Goal: Communication & Community: Answer question/provide support

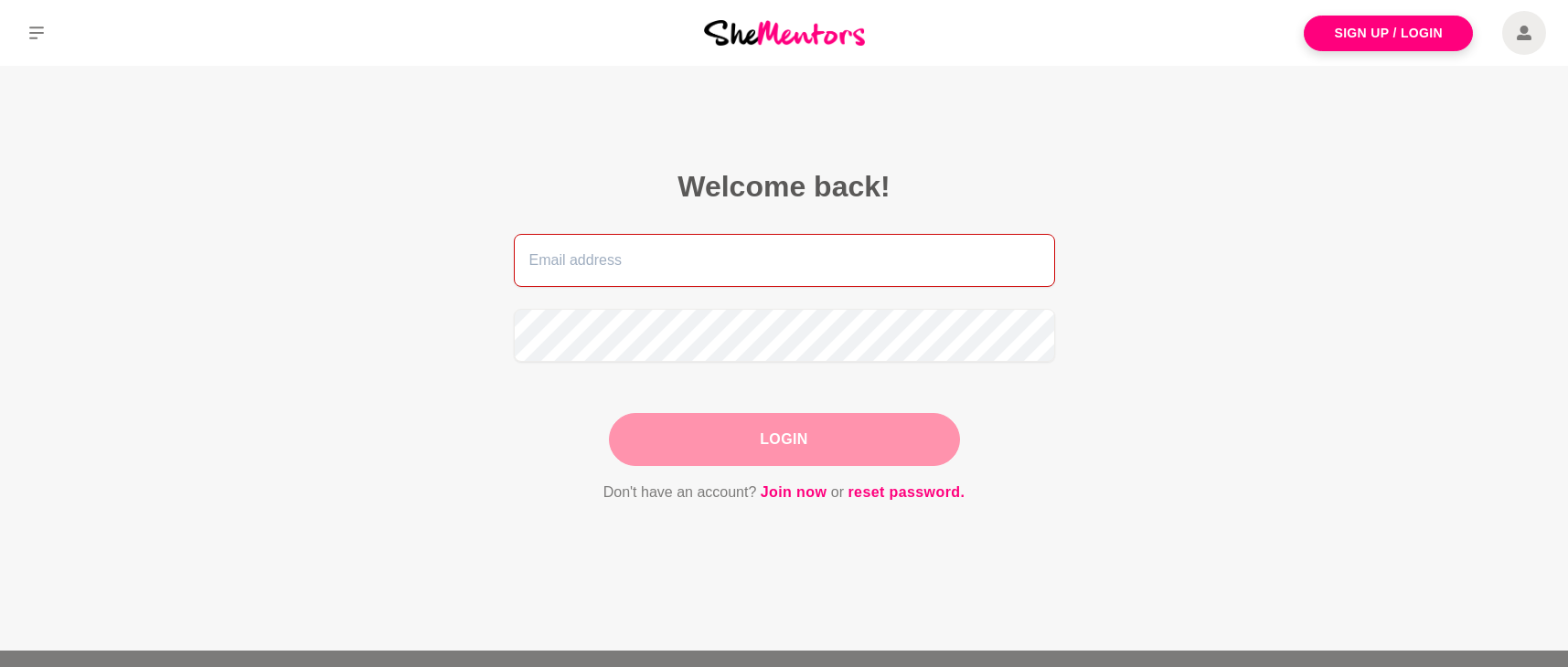
type input "[EMAIL_ADDRESS][DOMAIN_NAME]"
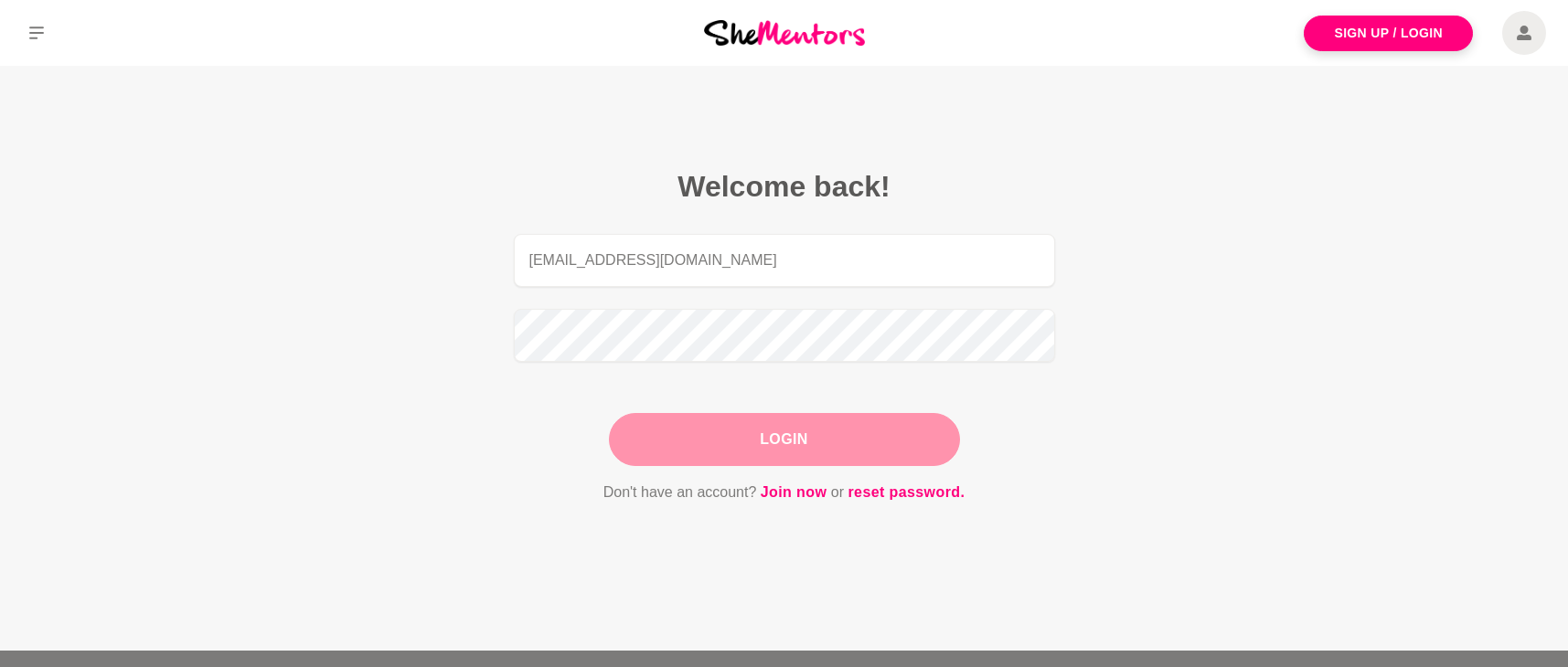
drag, startPoint x: 807, startPoint y: 437, endPoint x: 819, endPoint y: 438, distance: 12.0
click at [807, 437] on div "Login" at bounding box center [784, 440] width 351 height 53
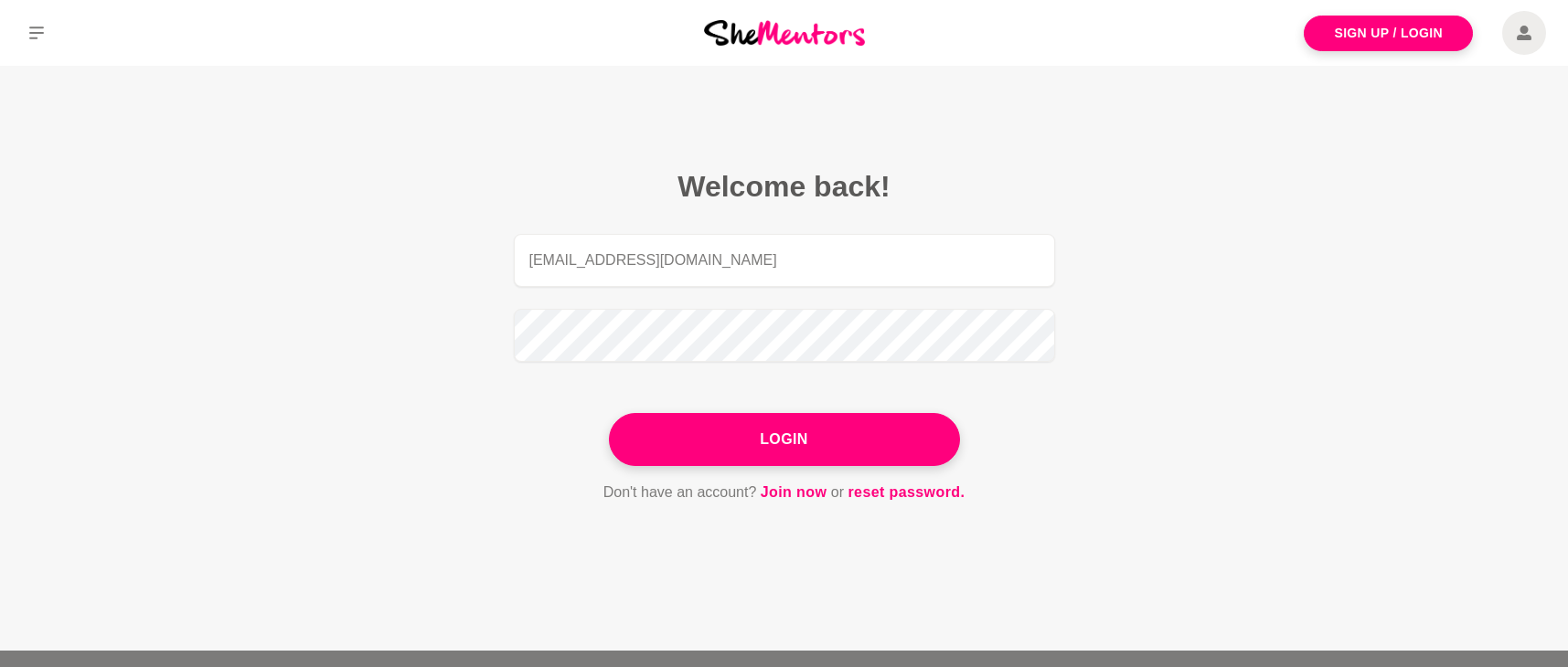
drag, startPoint x: 828, startPoint y: 438, endPoint x: 833, endPoint y: 428, distance: 11.2
click at [828, 438] on button "Login" at bounding box center [784, 440] width 351 height 53
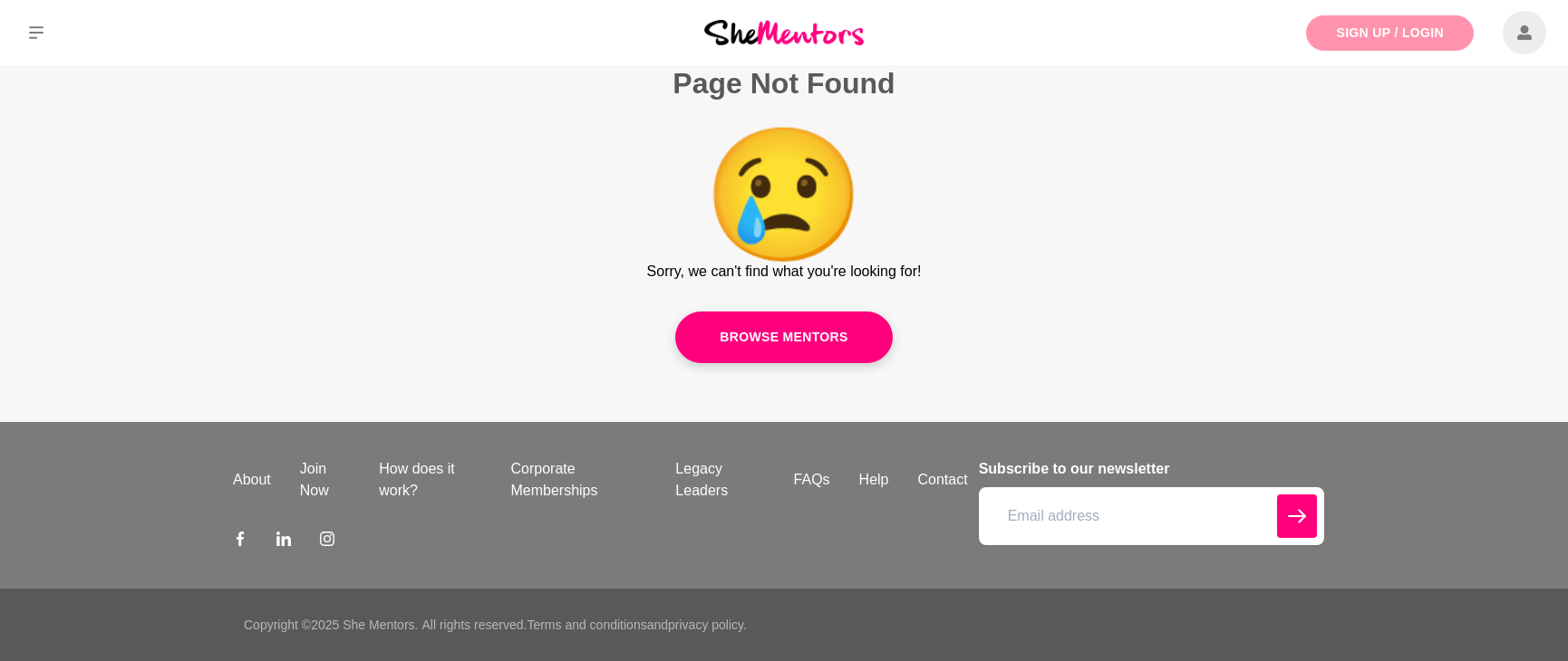
click at [1372, 31] on link "Sign Up / Login" at bounding box center [1389, 33] width 168 height 35
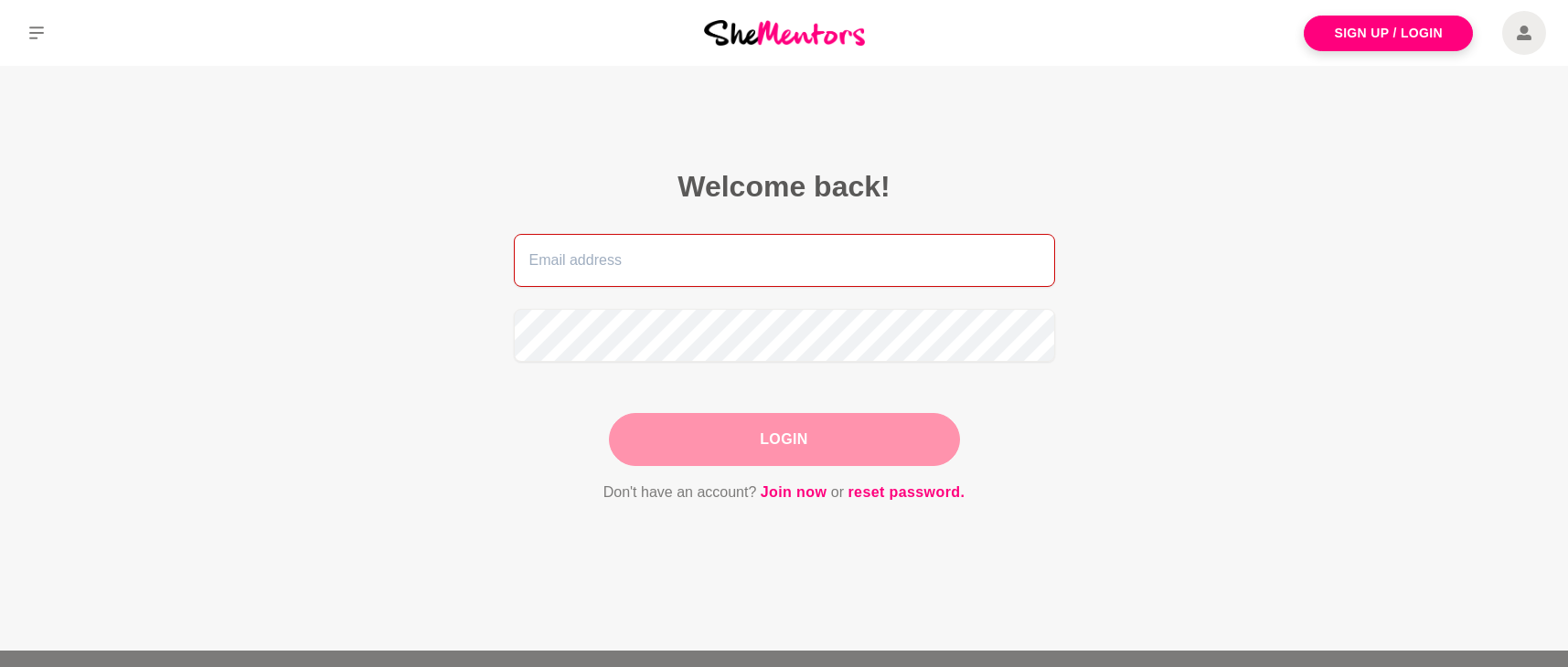
type input "[EMAIL_ADDRESS][DOMAIN_NAME]"
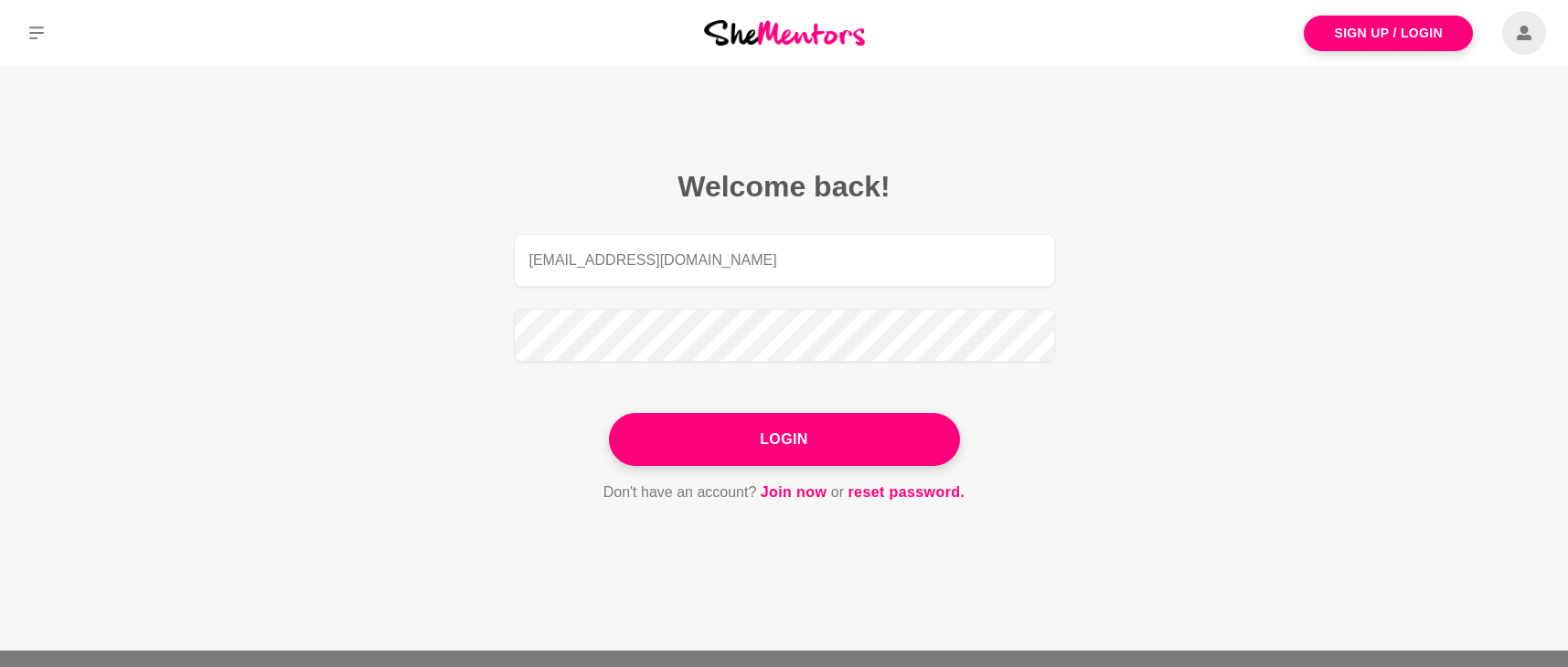
click at [766, 431] on button "Login" at bounding box center [784, 440] width 351 height 53
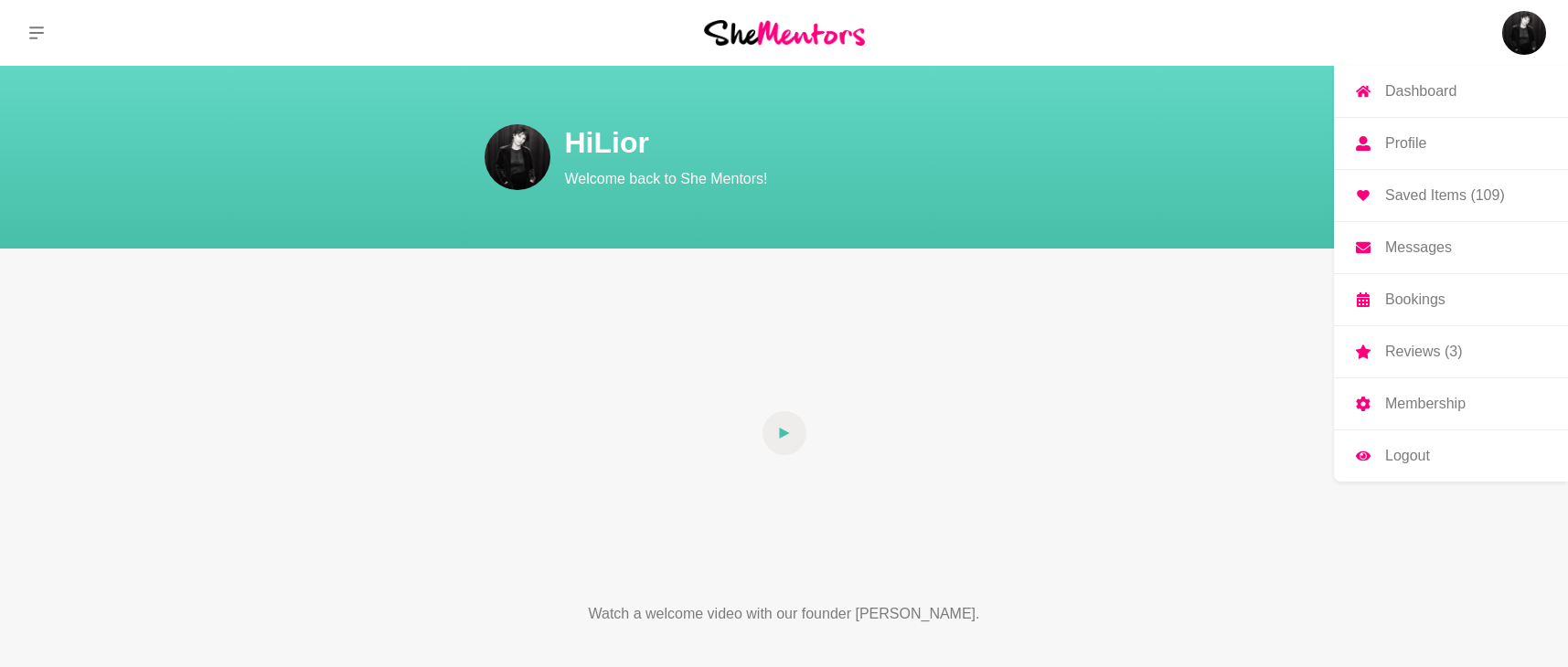
click at [1541, 37] on img at bounding box center [1524, 33] width 44 height 44
click at [1393, 104] on link "Dashboard" at bounding box center [1450, 92] width 234 height 51
click at [1413, 349] on p "Reviews (3)" at bounding box center [1423, 352] width 77 height 15
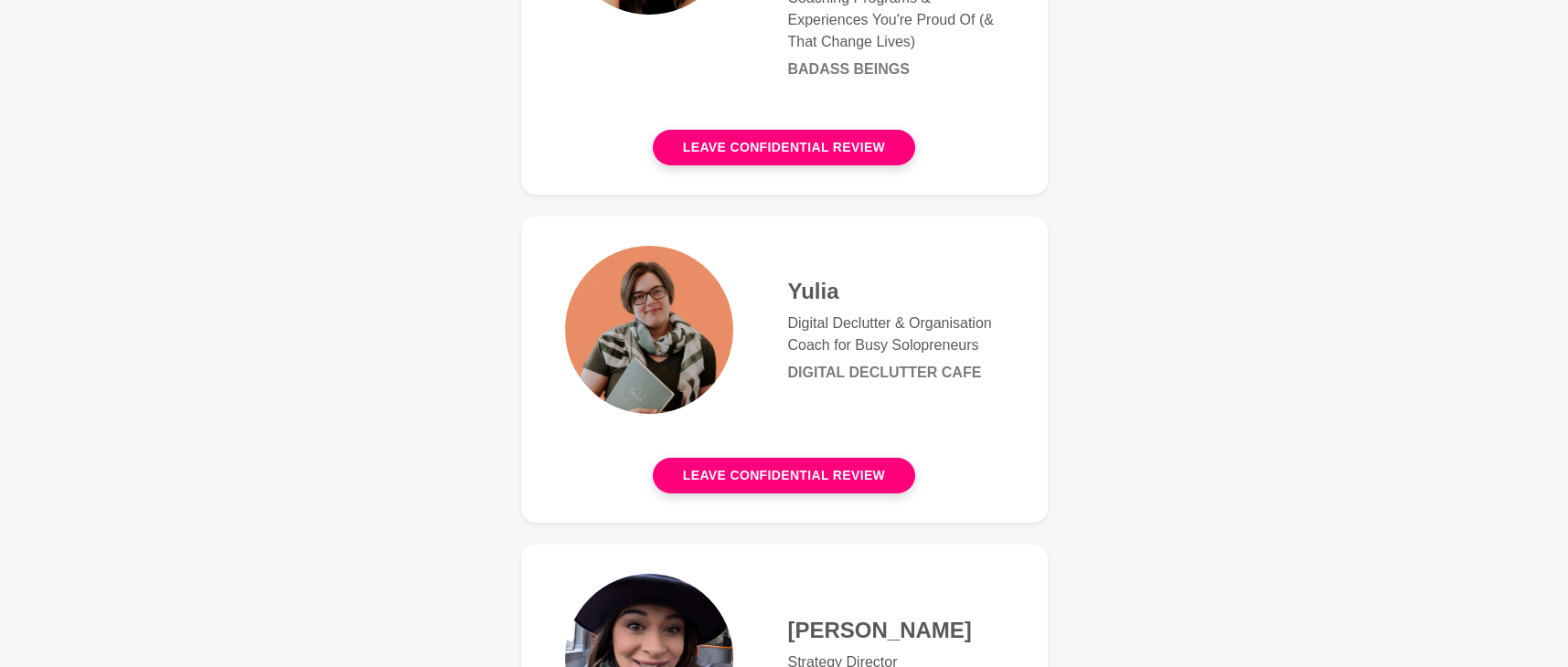
scroll to position [471, 0]
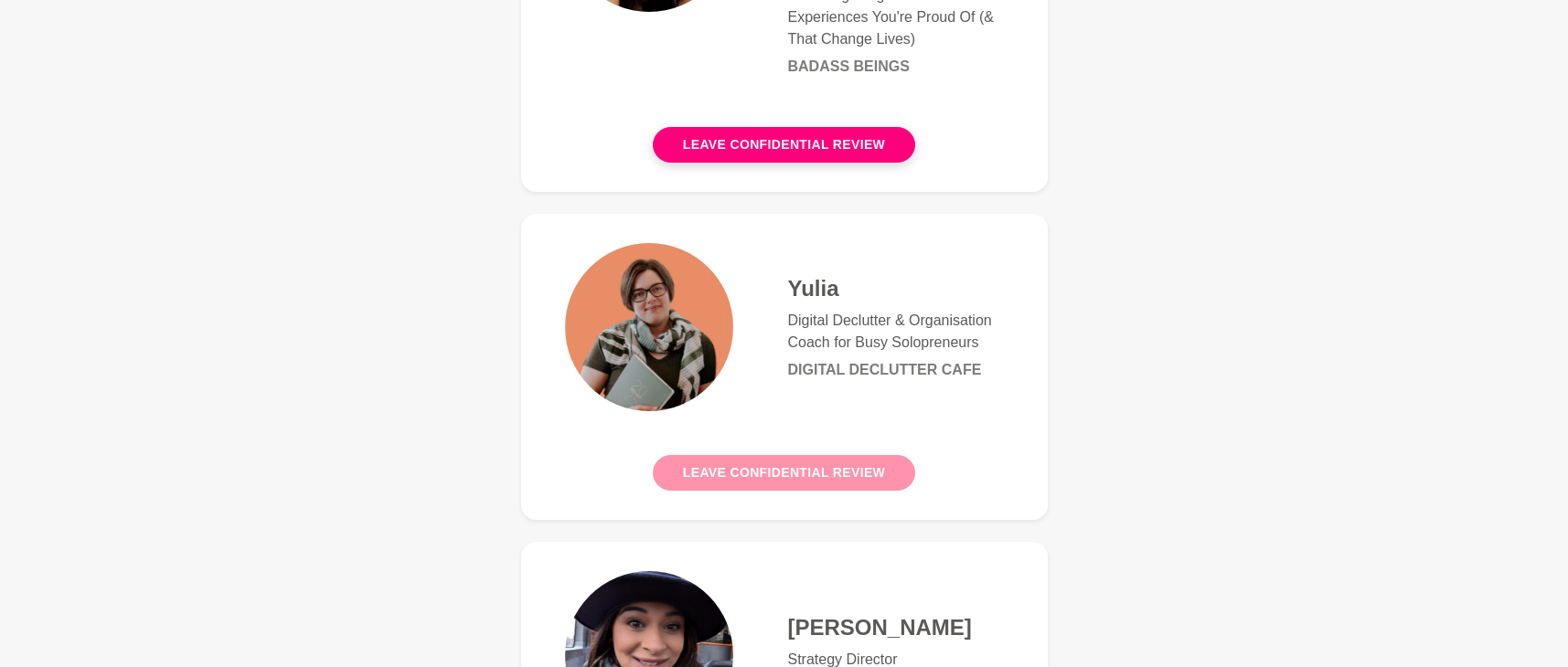
click at [762, 455] on button "Leave confidential review" at bounding box center [784, 473] width 262 height 36
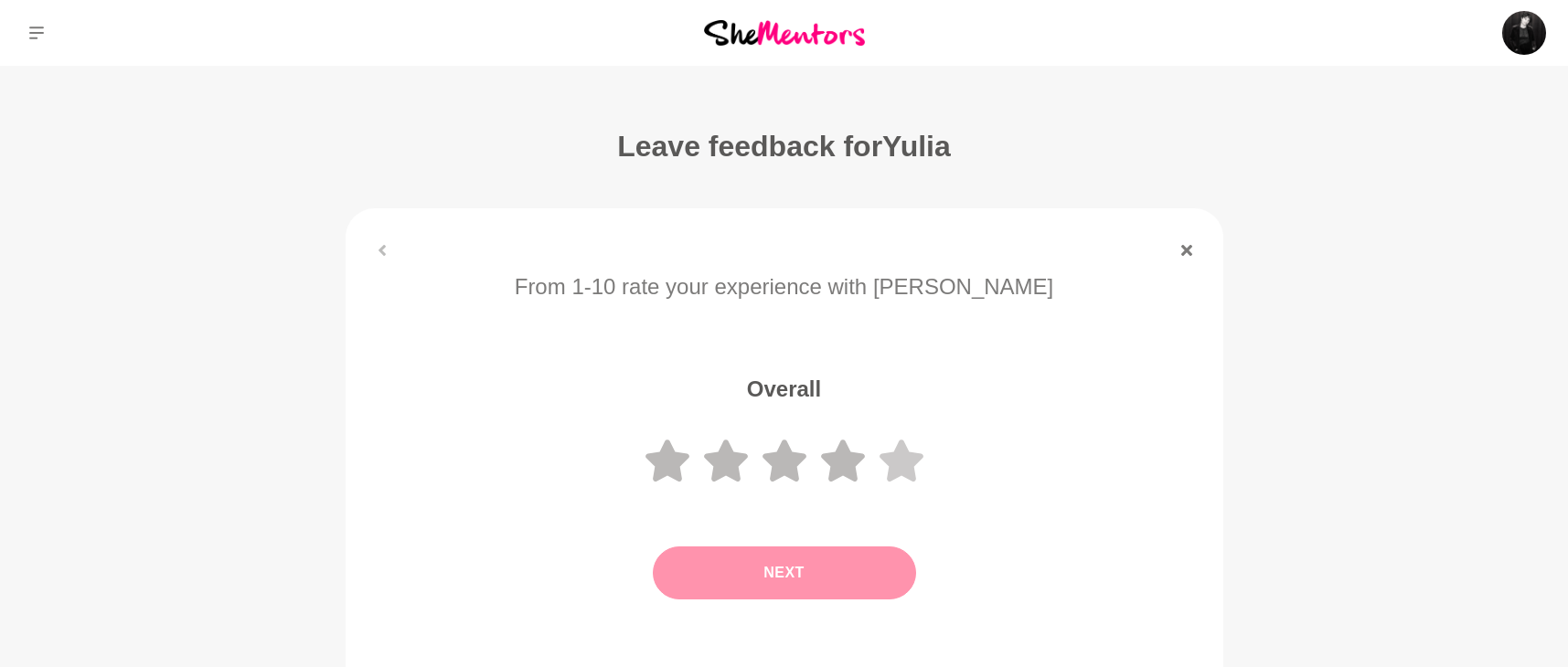
click at [906, 464] on icon at bounding box center [902, 461] width 44 height 42
click at [817, 575] on button "Next" at bounding box center [784, 573] width 263 height 53
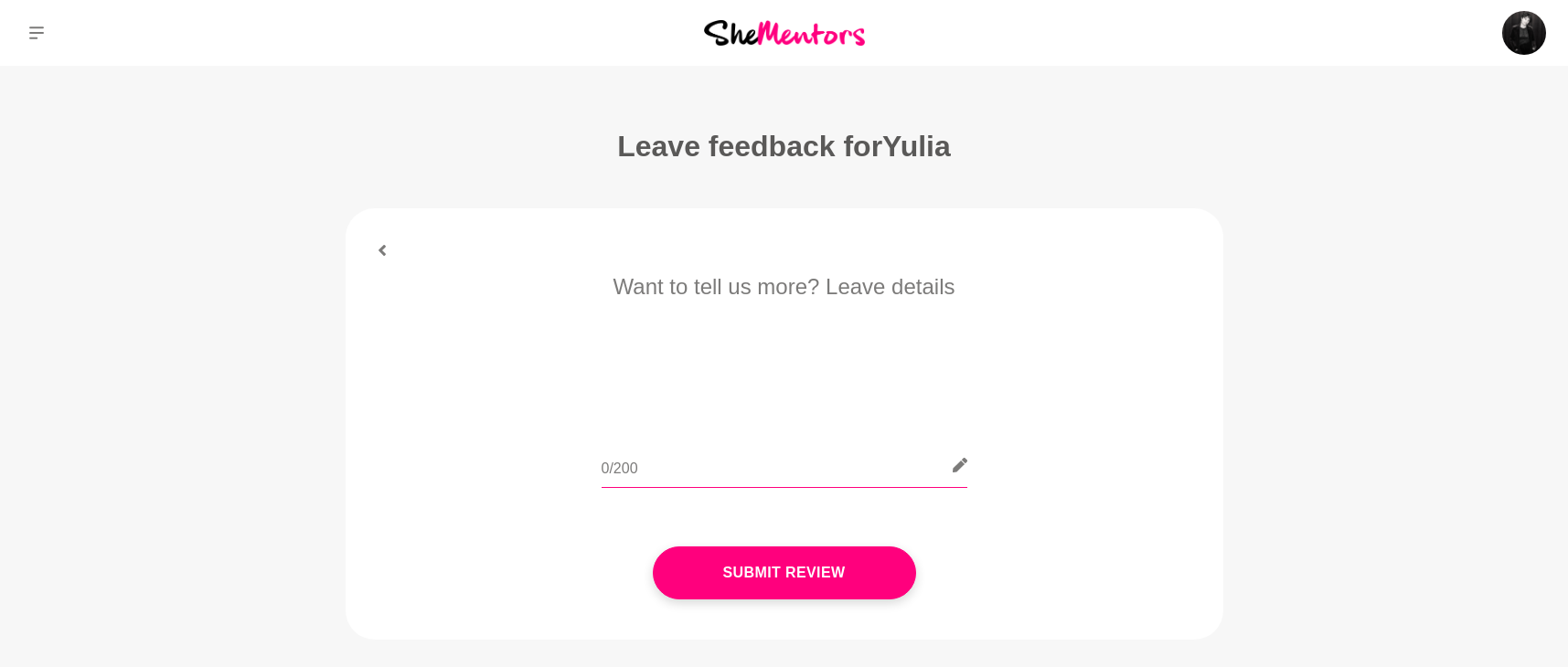
click at [729, 459] on input "text" at bounding box center [784, 465] width 366 height 45
type input "U"
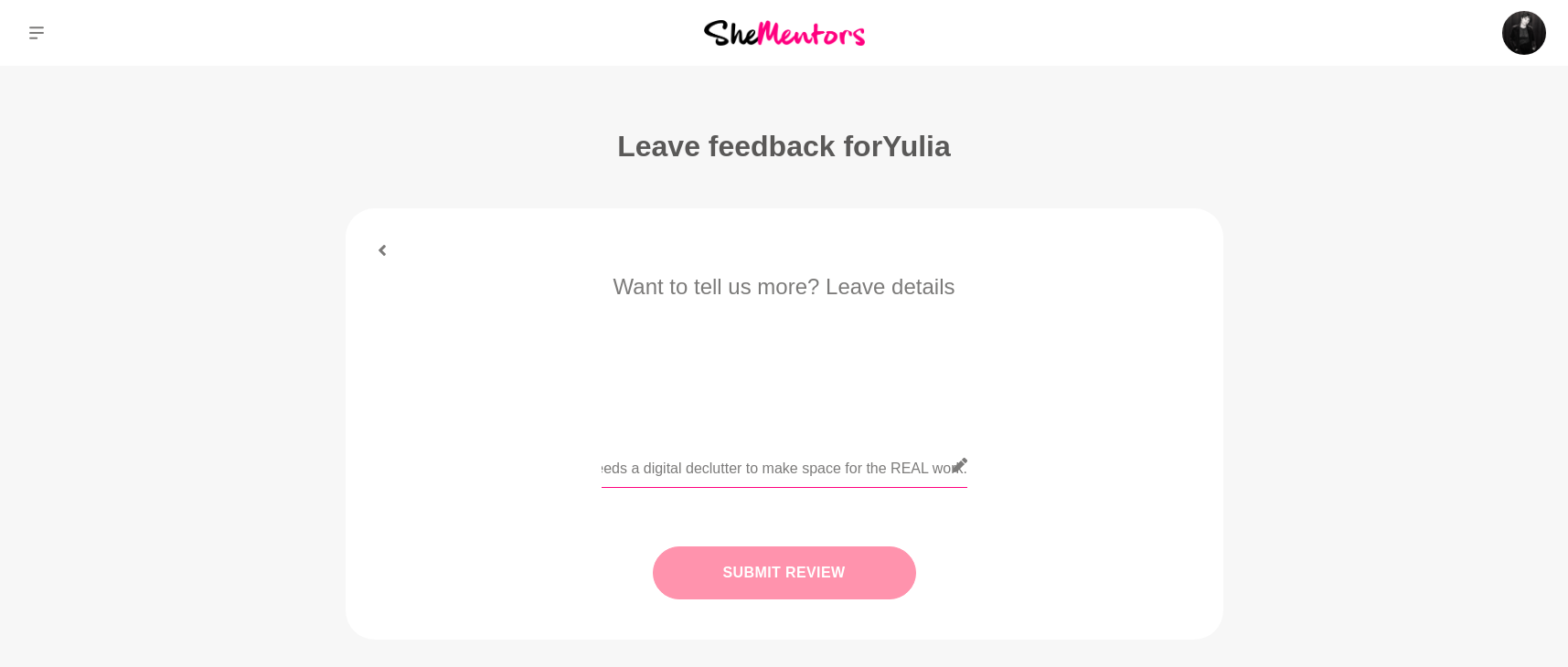
type input "Yulia was wonderful. She helped me to clarify where my bad habits are with mana…"
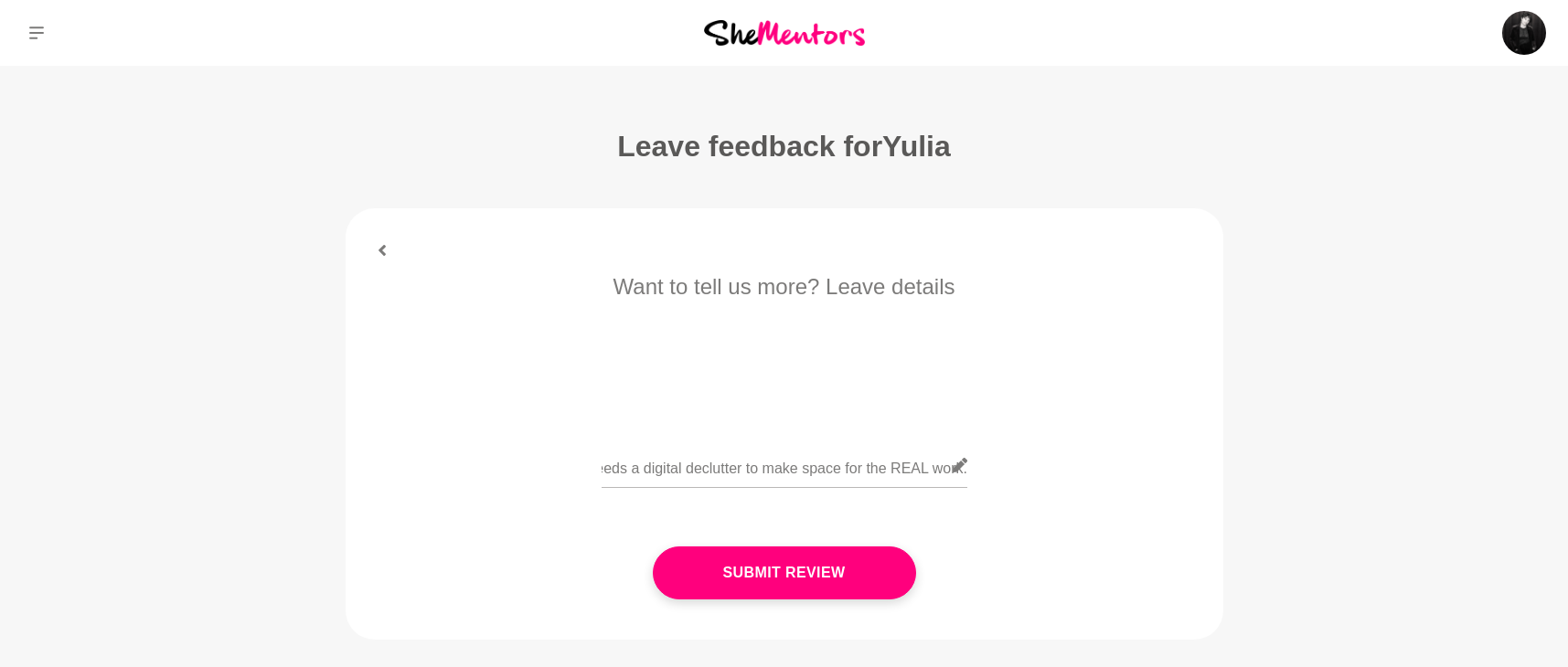
click at [784, 588] on button "Submit Review" at bounding box center [784, 573] width 263 height 53
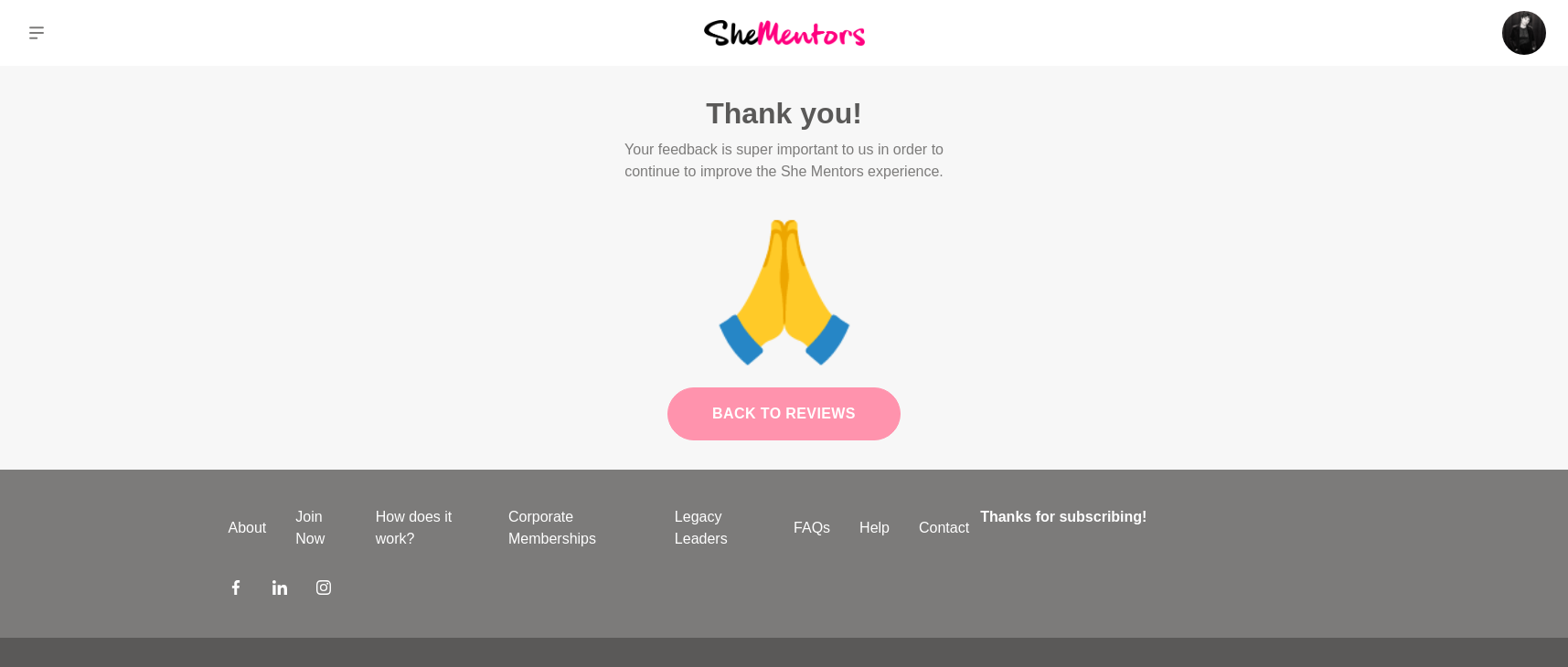
click at [834, 421] on link "Back to Reviews" at bounding box center [784, 414] width 233 height 53
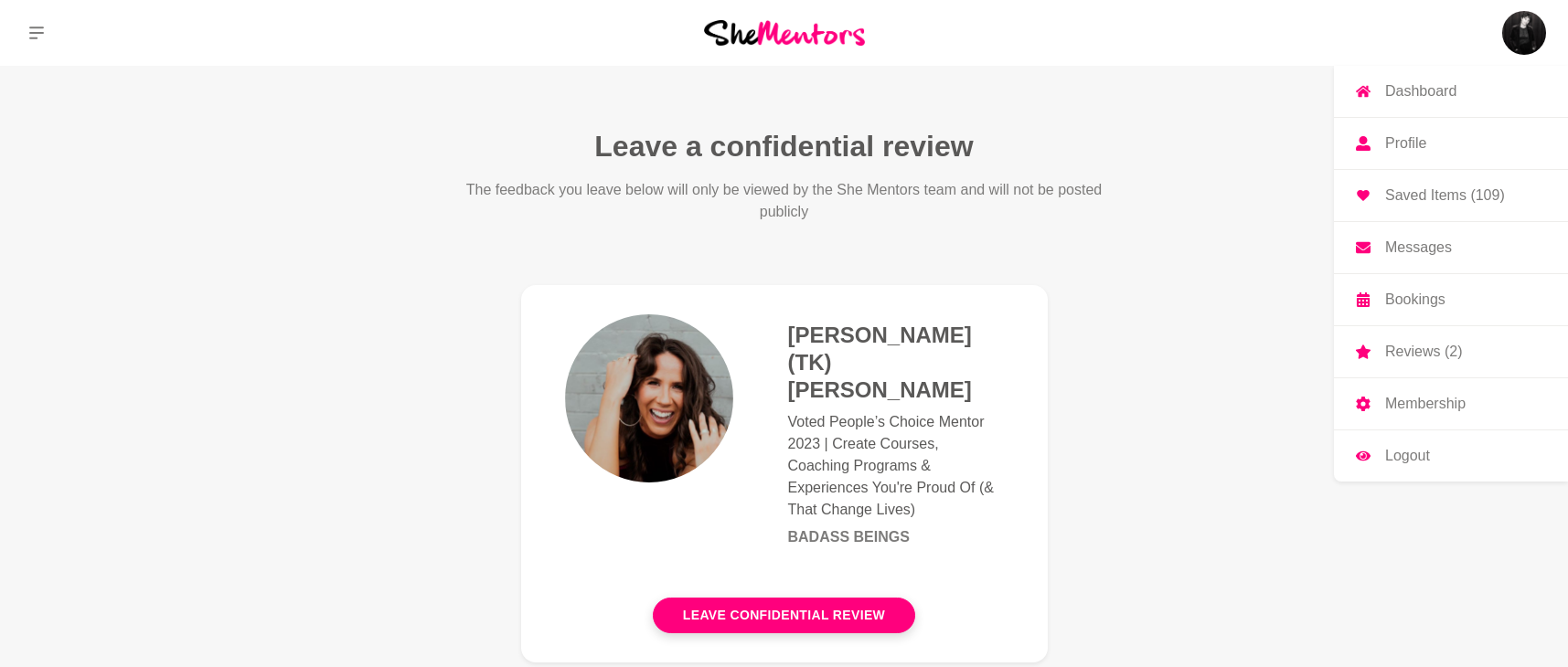
click at [1516, 28] on img at bounding box center [1524, 33] width 44 height 44
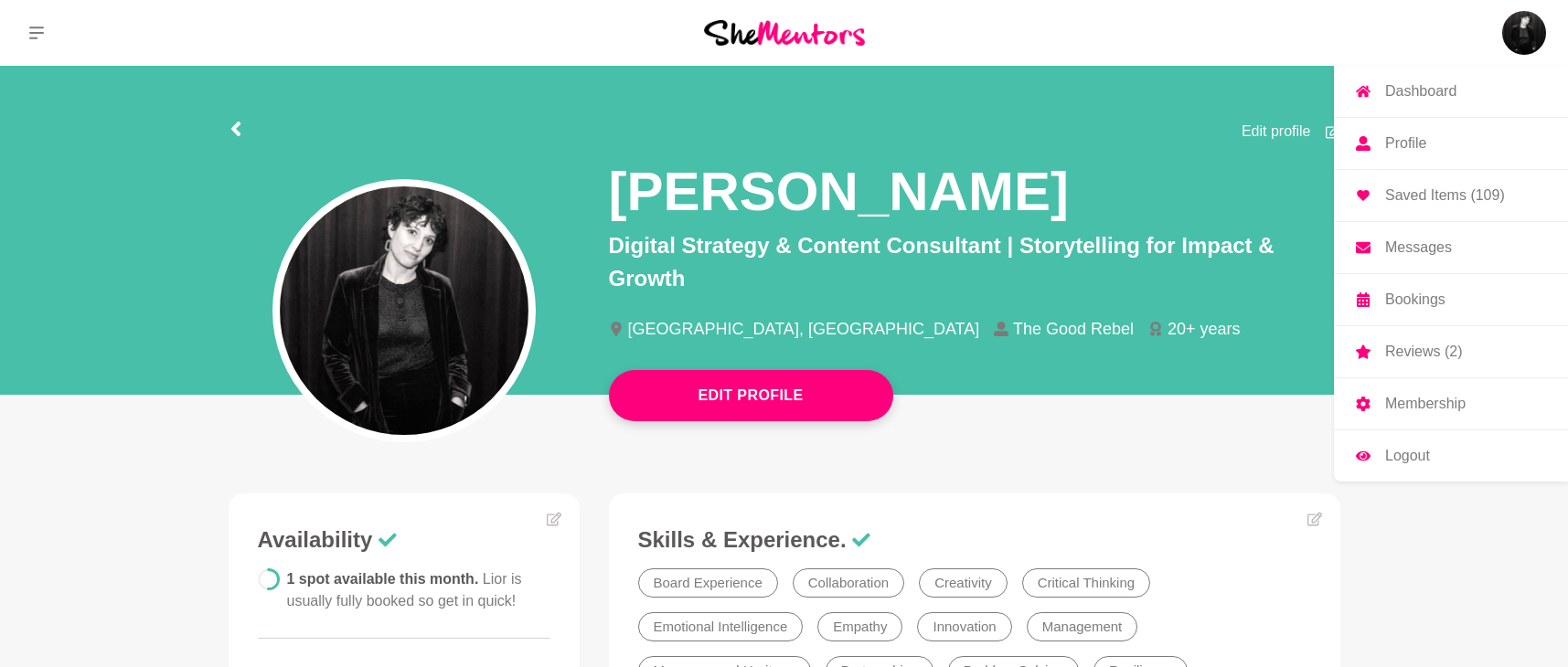
click at [1416, 281] on link "Bookings" at bounding box center [1450, 300] width 234 height 51
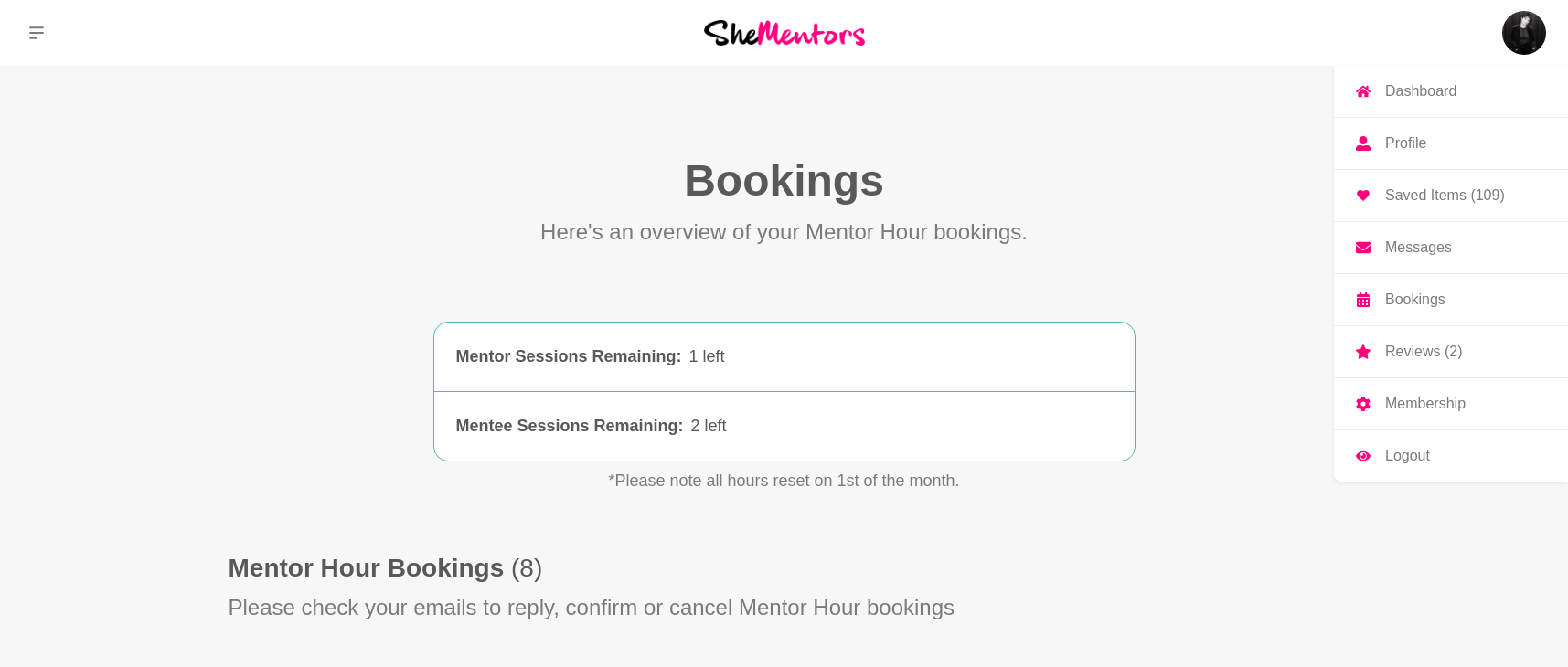
click at [1435, 344] on p "Reviews (2)" at bounding box center [1423, 352] width 77 height 15
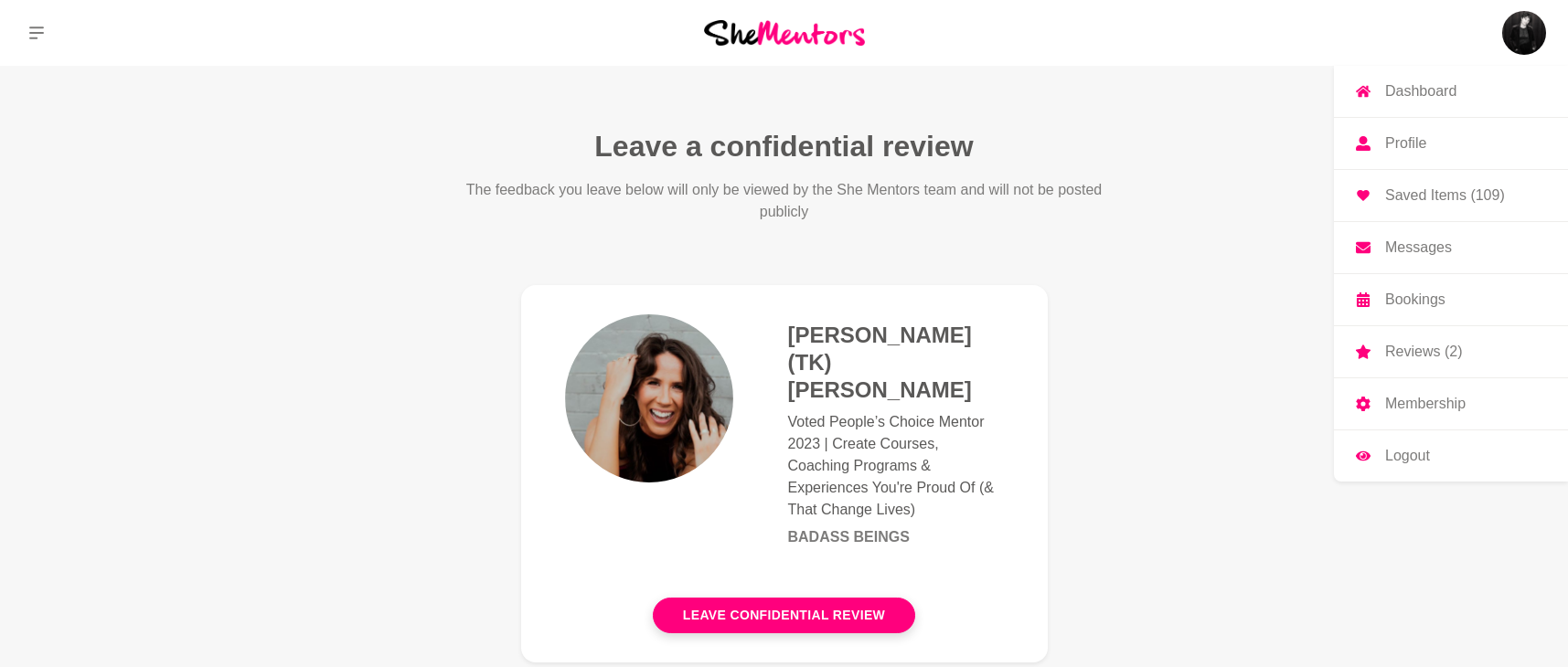
click at [1534, 38] on img at bounding box center [1524, 33] width 44 height 44
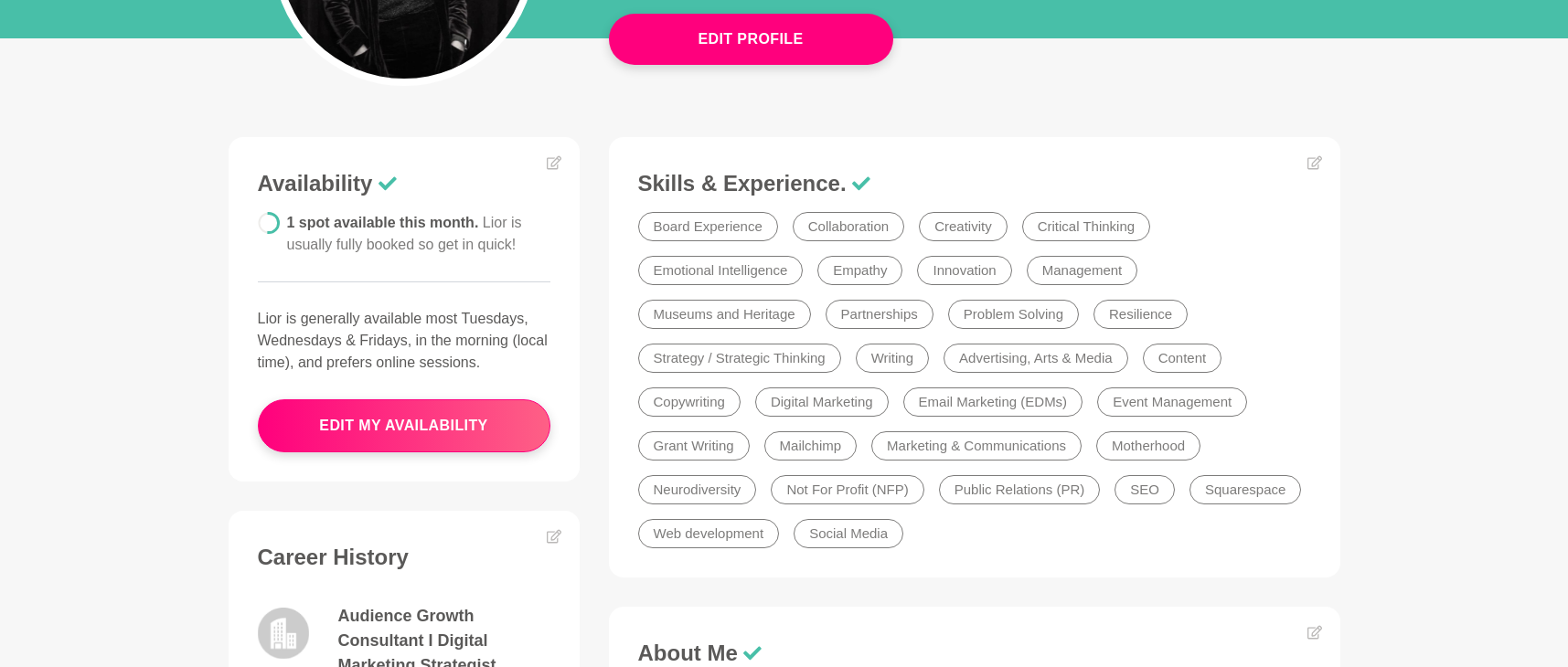
scroll to position [366, 0]
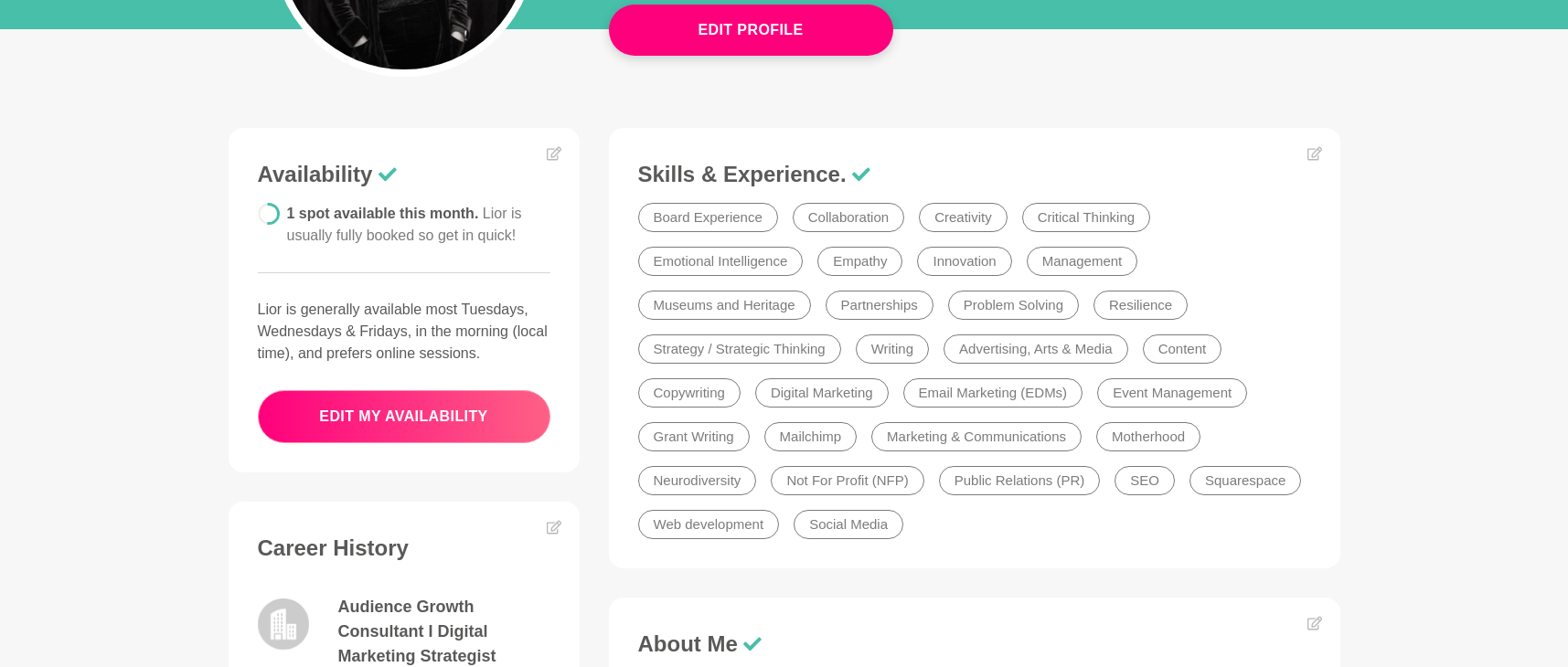
click at [477, 405] on button "edit my availability" at bounding box center [403, 417] width 292 height 53
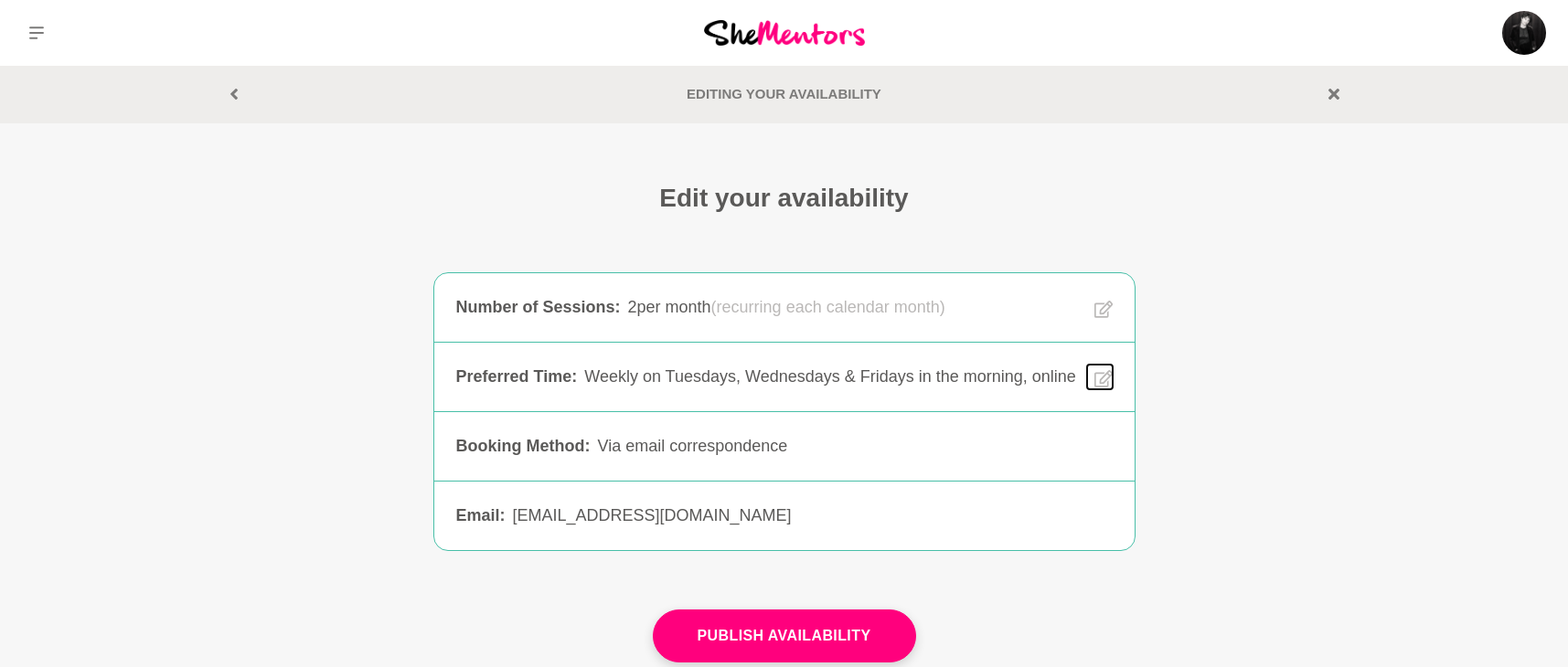
click at [1109, 377] on icon at bounding box center [1103, 378] width 18 height 21
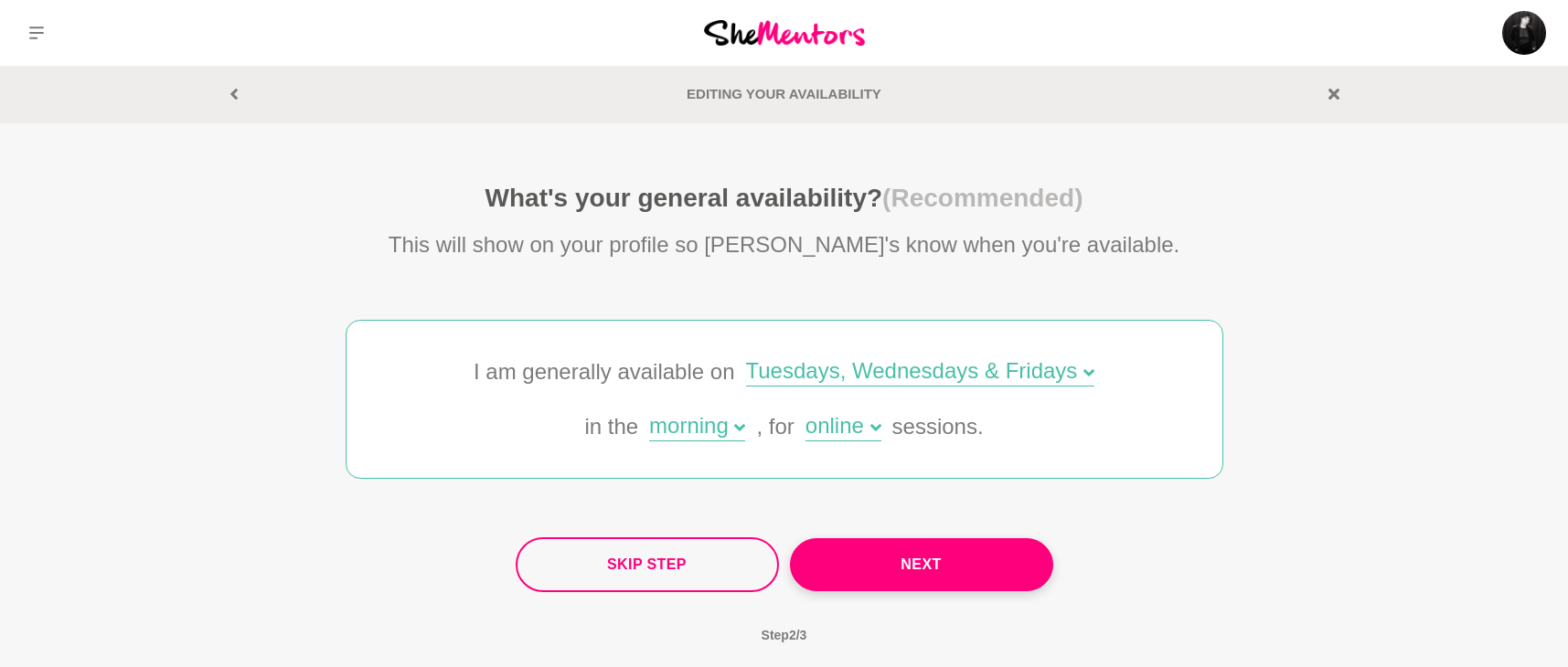
drag, startPoint x: 929, startPoint y: 380, endPoint x: 1042, endPoint y: 377, distance: 113.0
click at [930, 380] on div "Tuesdays, Wednesdays & Fridays" at bounding box center [920, 373] width 349 height 27
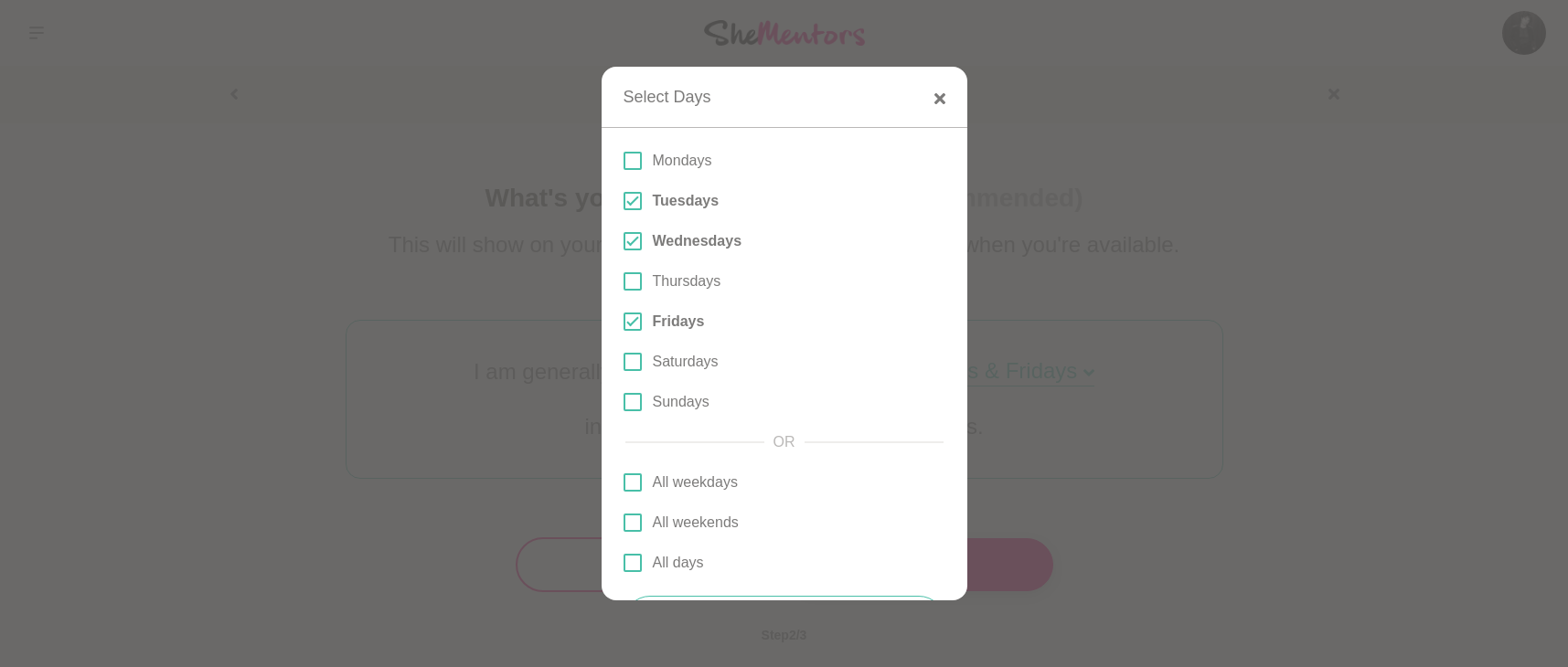
drag, startPoint x: 625, startPoint y: 320, endPoint x: 628, endPoint y: 300, distance: 20.2
click at [625, 319] on span at bounding box center [632, 322] width 18 height 18
click at [623, 322] on input "Fridays" at bounding box center [623, 322] width 0 height 0
click at [625, 294] on div "Mondays Tuesdays Wednesdays Thursdays Fridays Saturdays Sundays" at bounding box center [784, 281] width 322 height 263
click at [624, 282] on span at bounding box center [632, 281] width 18 height 18
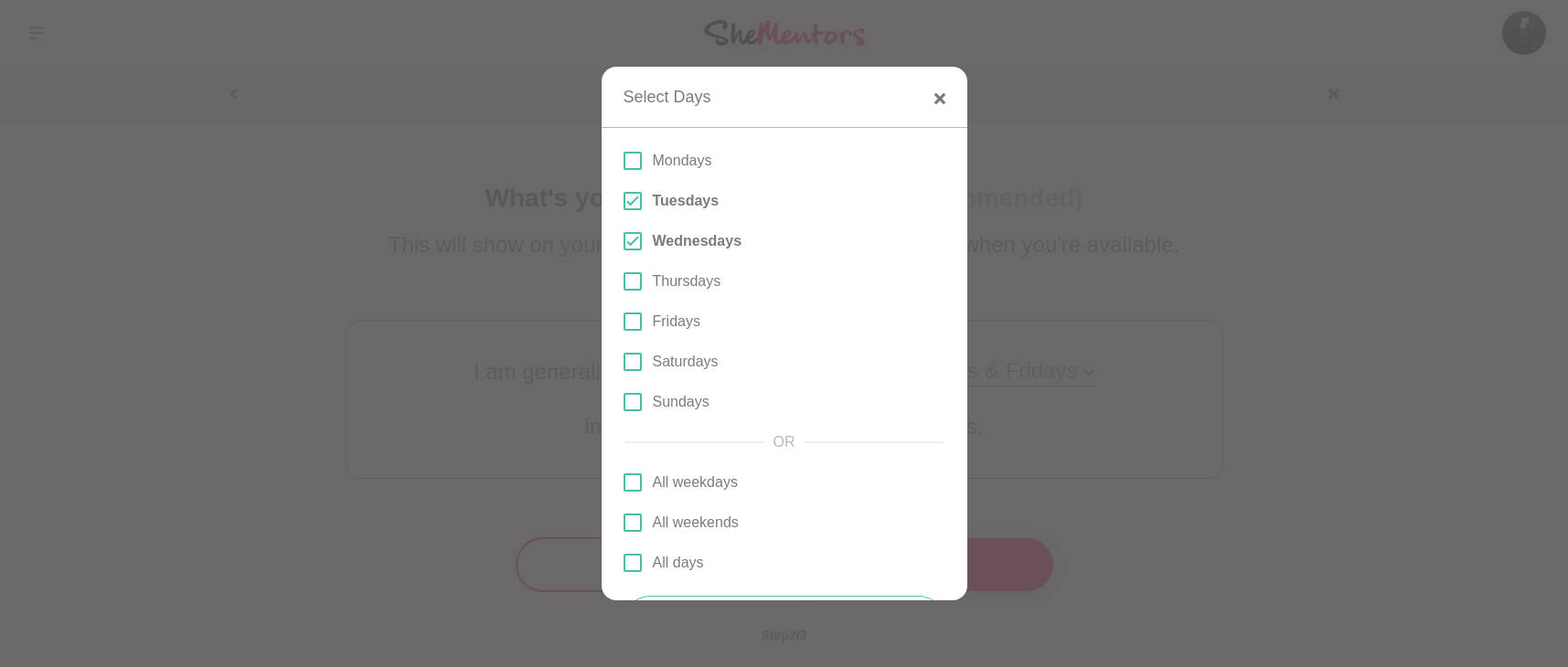
click at [623, 281] on input "Thursdays" at bounding box center [623, 281] width 0 height 0
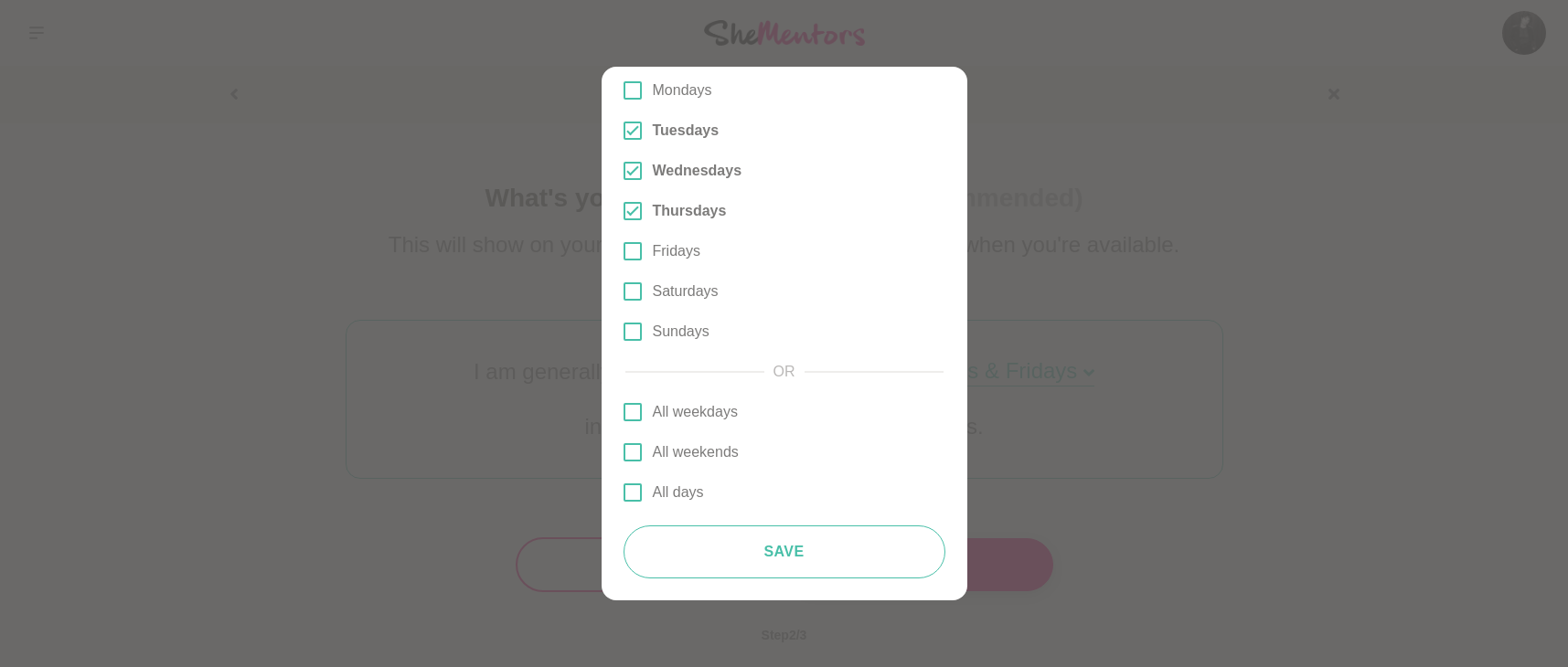
click at [798, 578] on div "Mondays Tuesdays Wednesdays Thursdays Fridays Saturdays Sundays OR All weekdays…" at bounding box center [784, 329] width 366 height 542
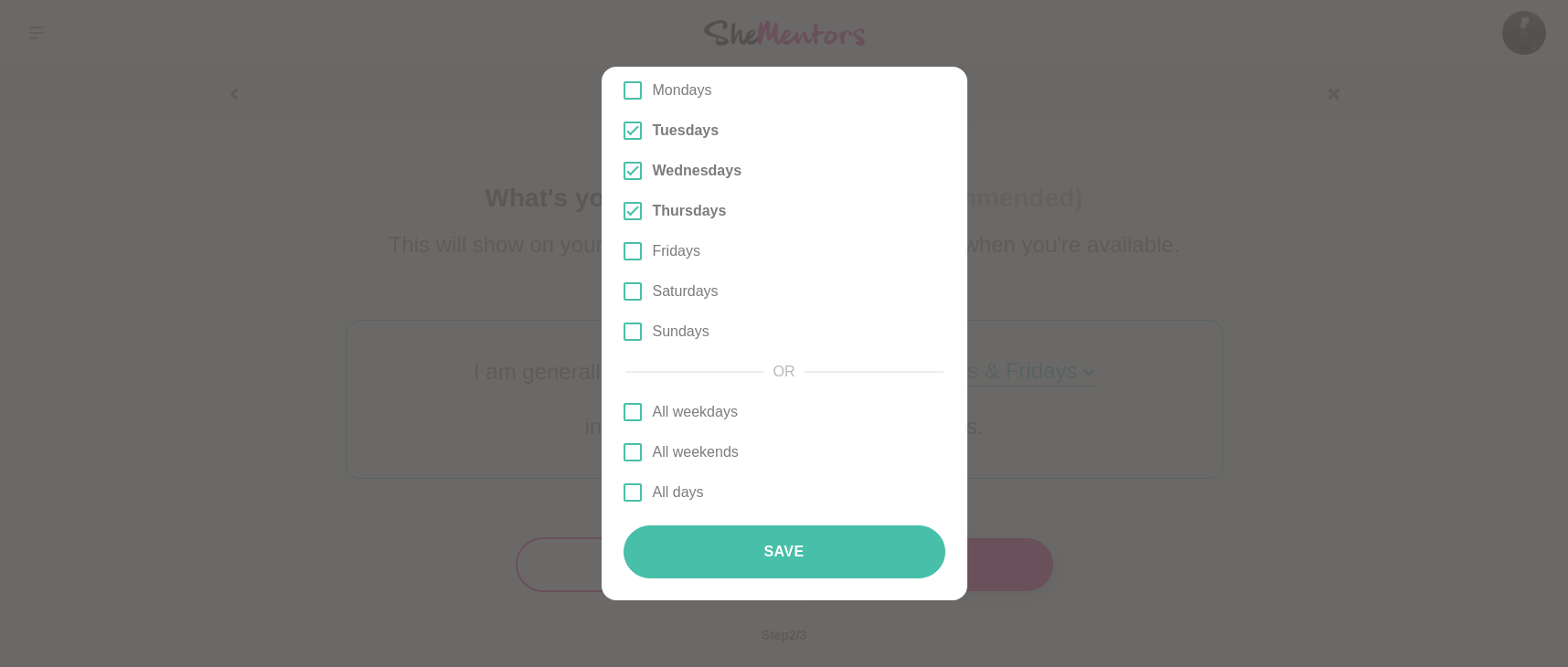
click at [804, 538] on button "Save" at bounding box center [784, 552] width 322 height 53
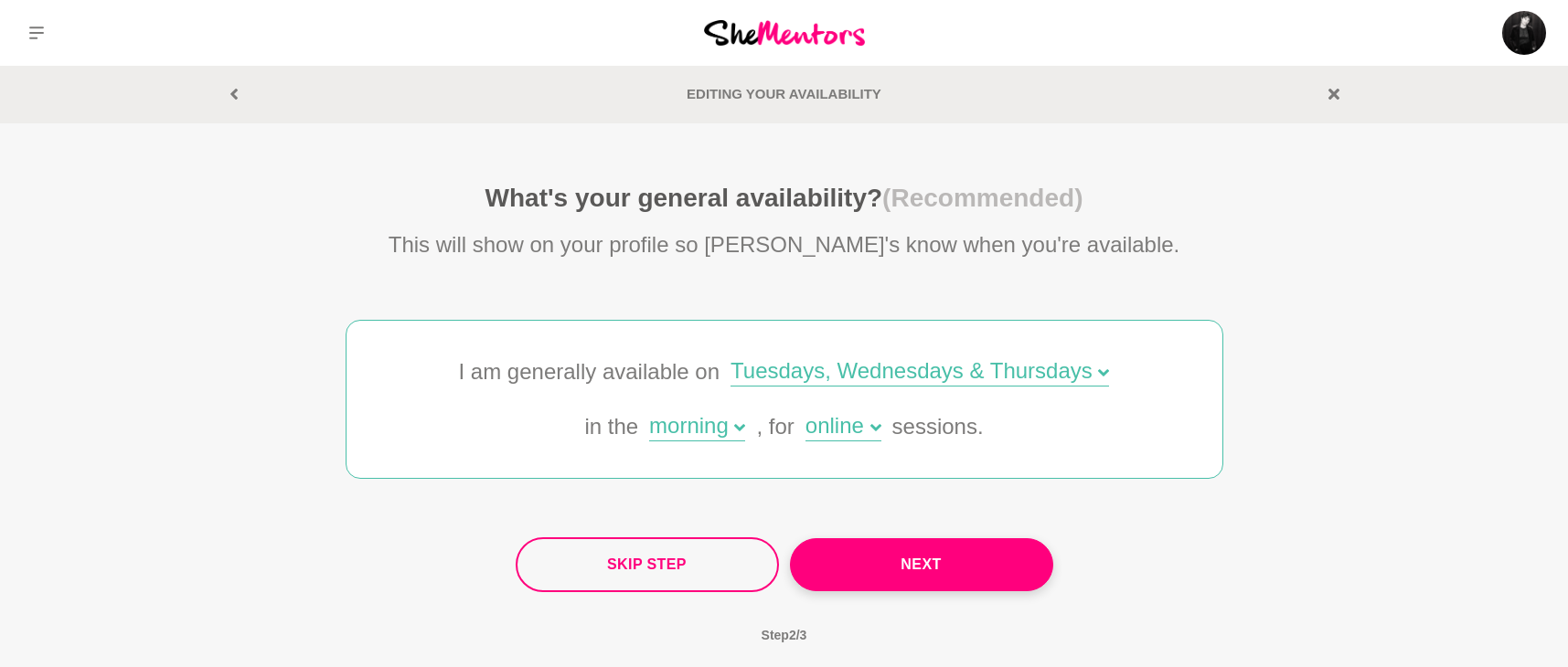
click at [738, 423] on icon at bounding box center [740, 428] width 11 height 11
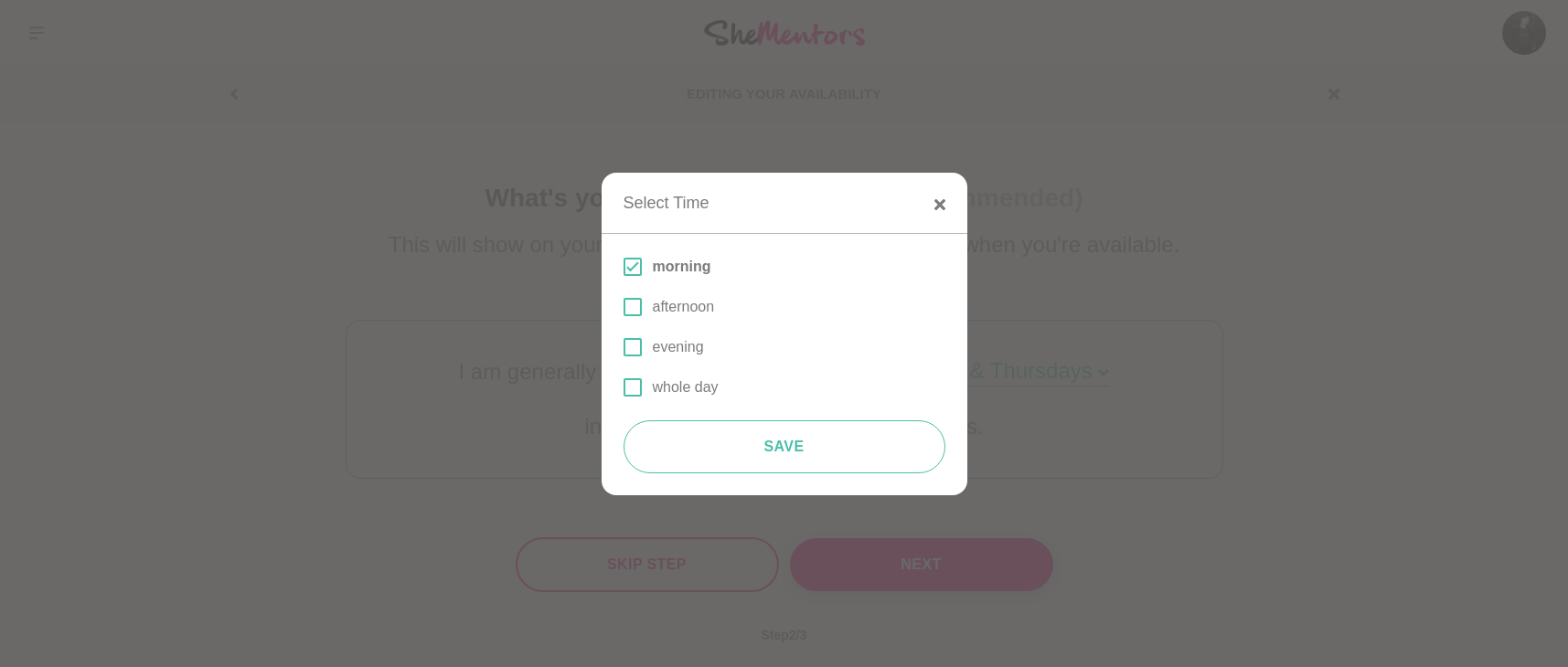
click at [669, 311] on p "afternoon" at bounding box center [684, 307] width 62 height 22
click at [623, 307] on input "afternoon" at bounding box center [623, 307] width 0 height 0
click at [818, 443] on button "Save" at bounding box center [784, 447] width 322 height 53
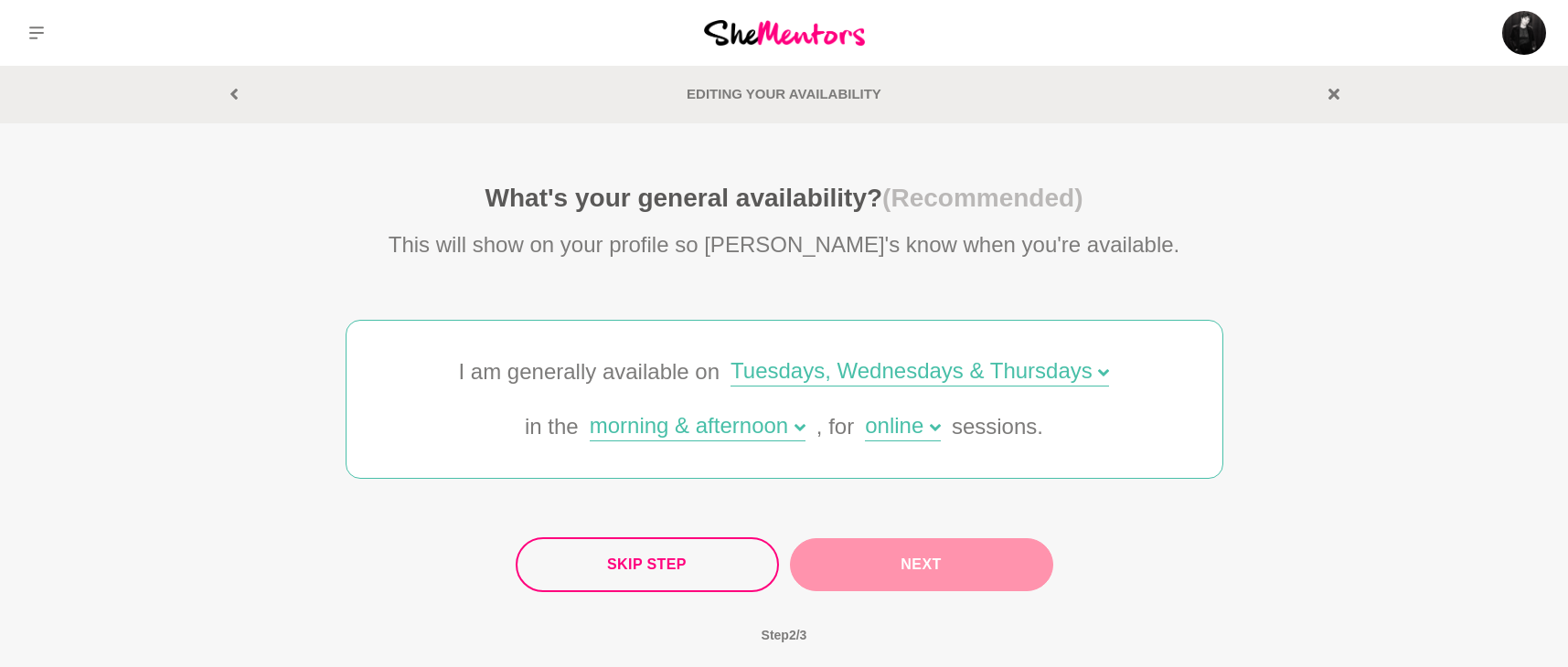
click at [916, 554] on button "Next" at bounding box center [921, 564] width 263 height 53
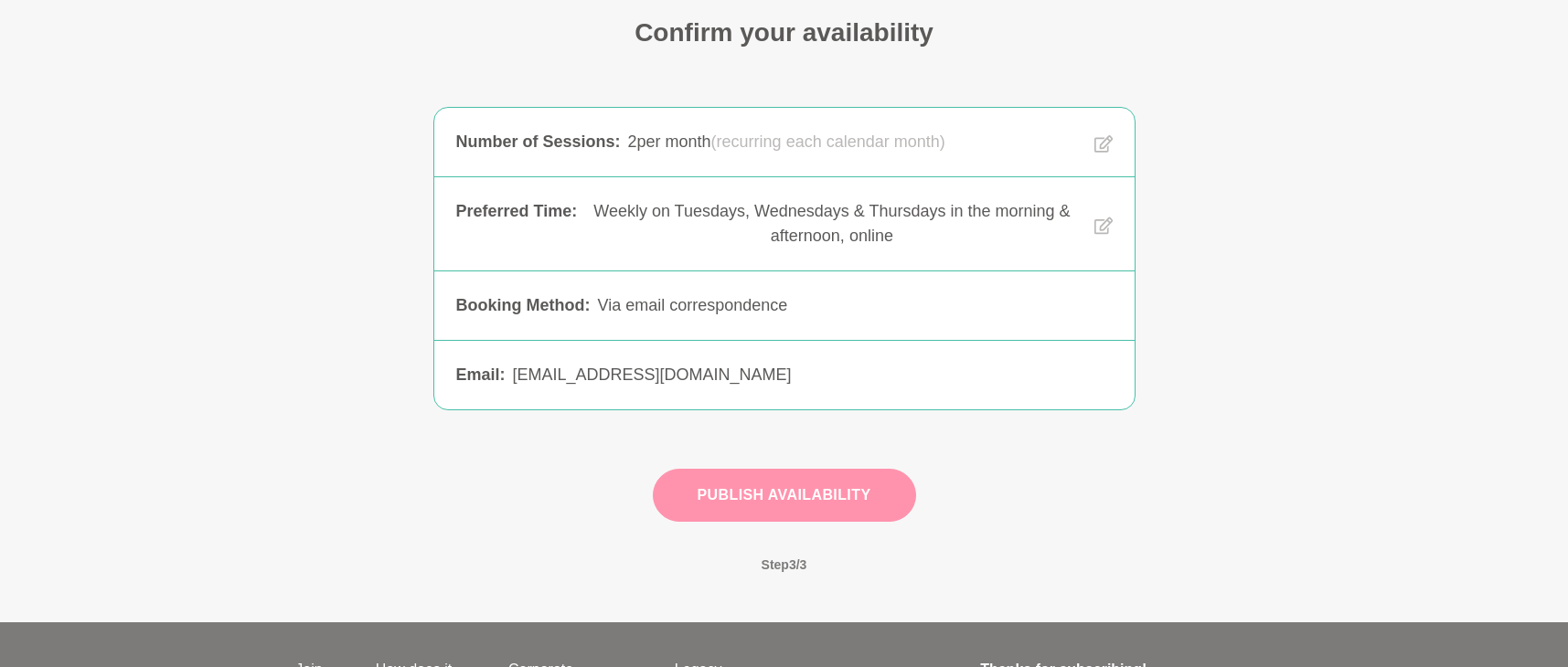
scroll to position [168, 0]
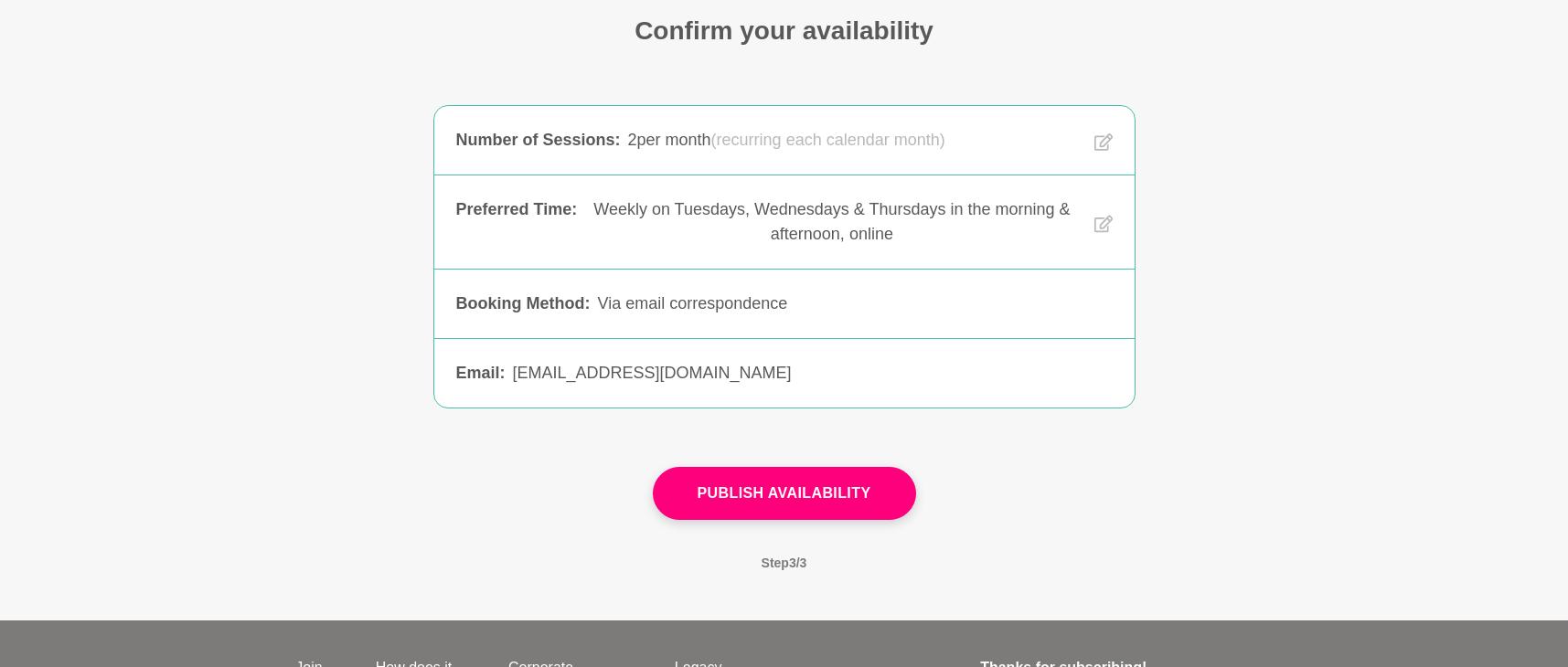
click at [820, 504] on button "Publish Availability" at bounding box center [784, 494] width 263 height 53
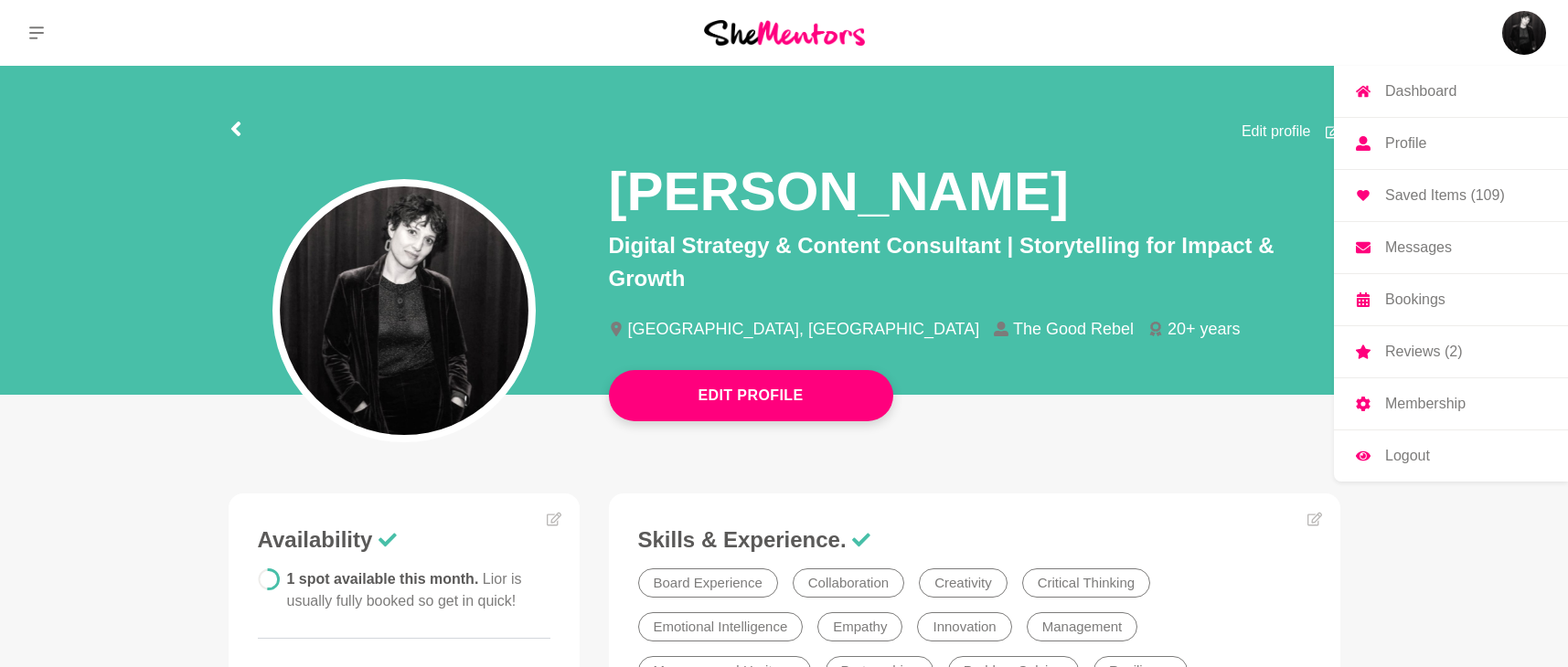
click at [1435, 400] on p "Membership" at bounding box center [1425, 404] width 81 height 15
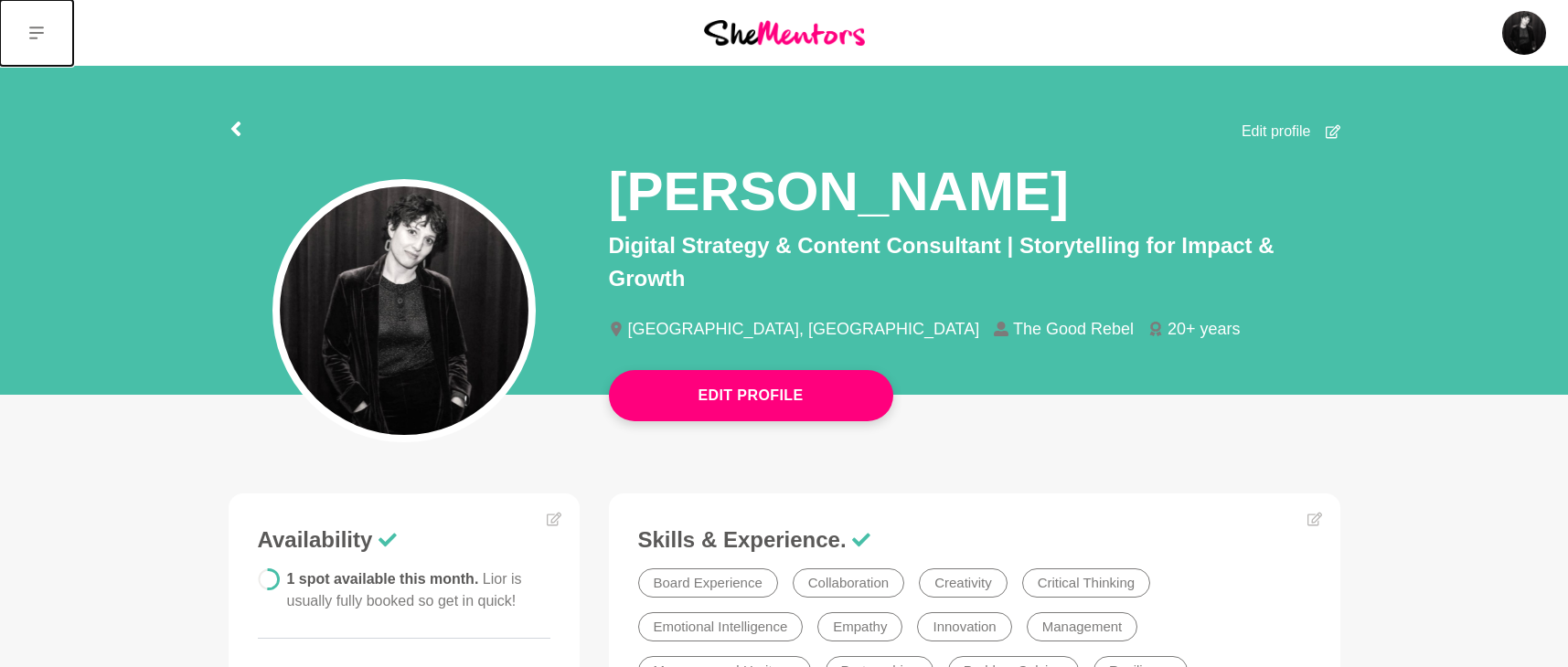
click at [23, 27] on button at bounding box center [37, 33] width 73 height 66
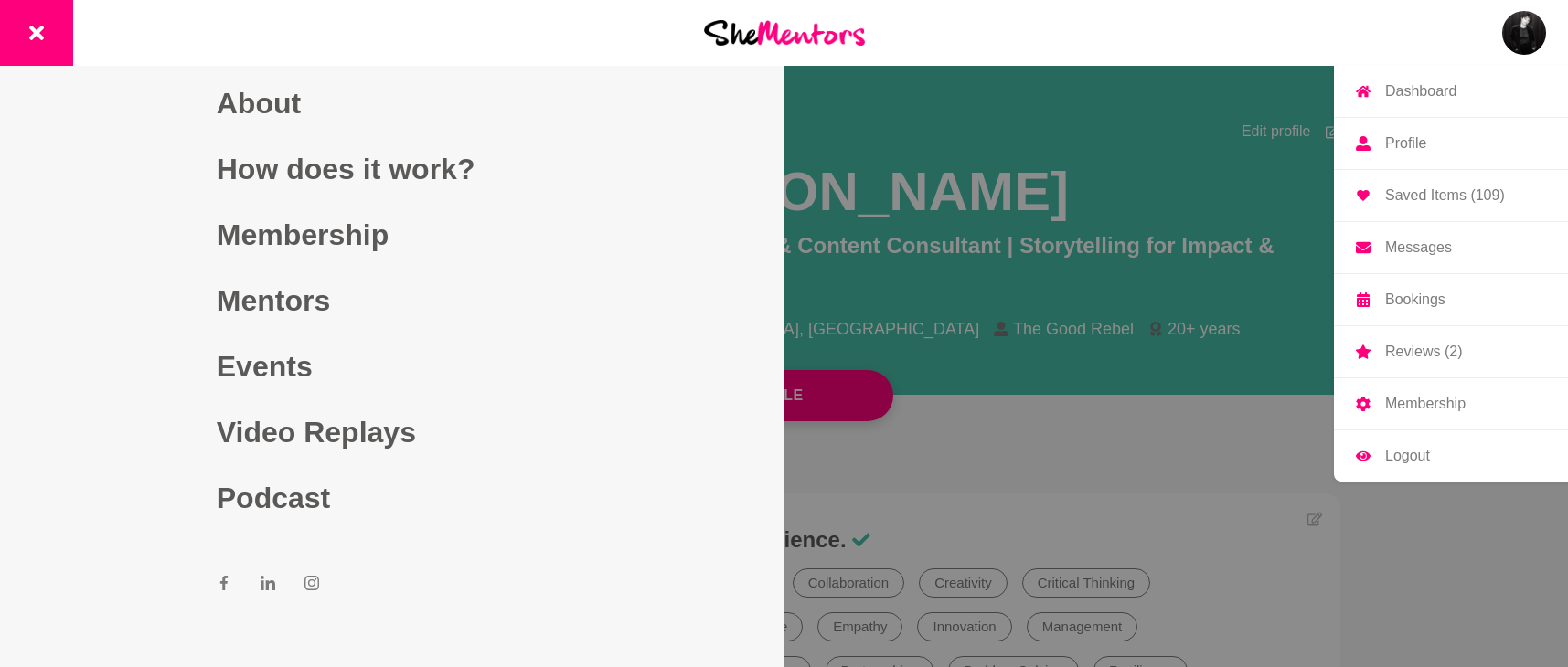
click at [1510, 40] on img at bounding box center [1524, 33] width 44 height 44
click at [1442, 254] on p "Messages" at bounding box center [1418, 247] width 67 height 15
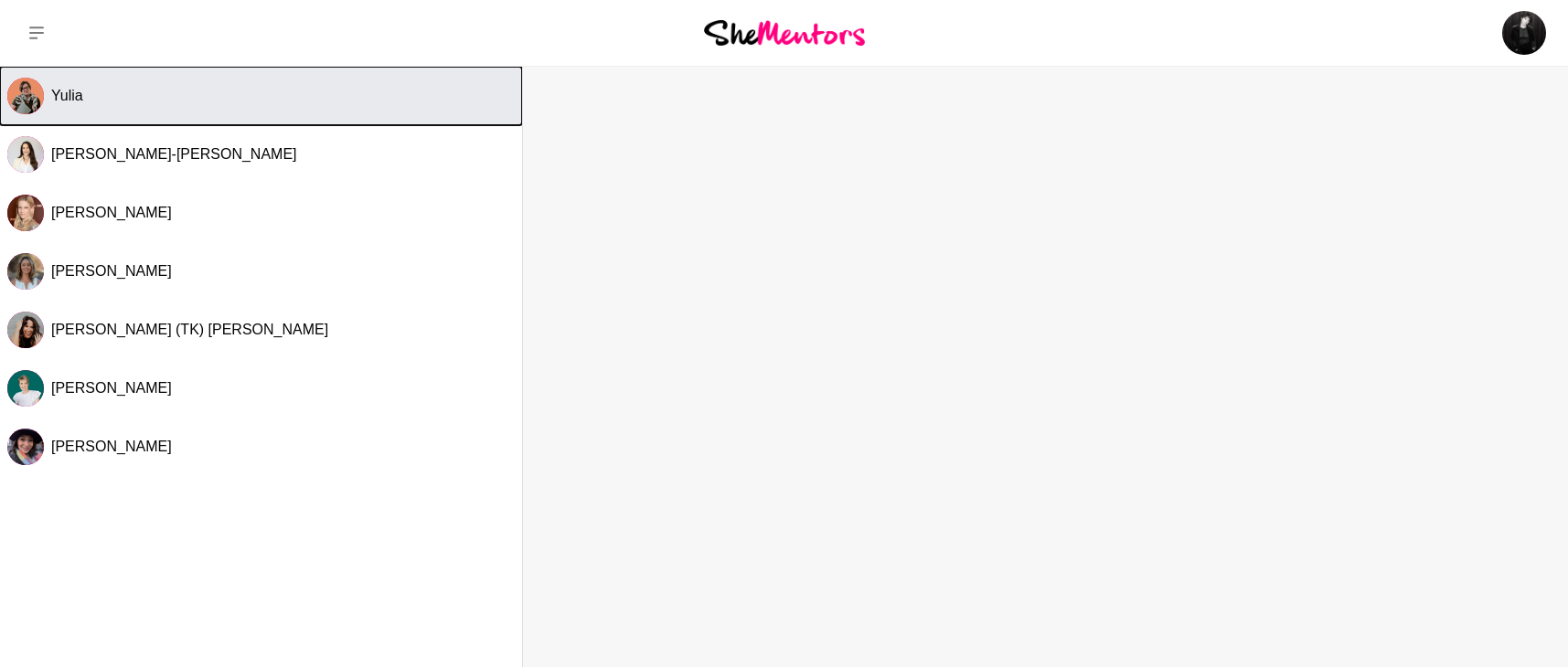
click at [250, 93] on div "Yulia" at bounding box center [283, 96] width 464 height 18
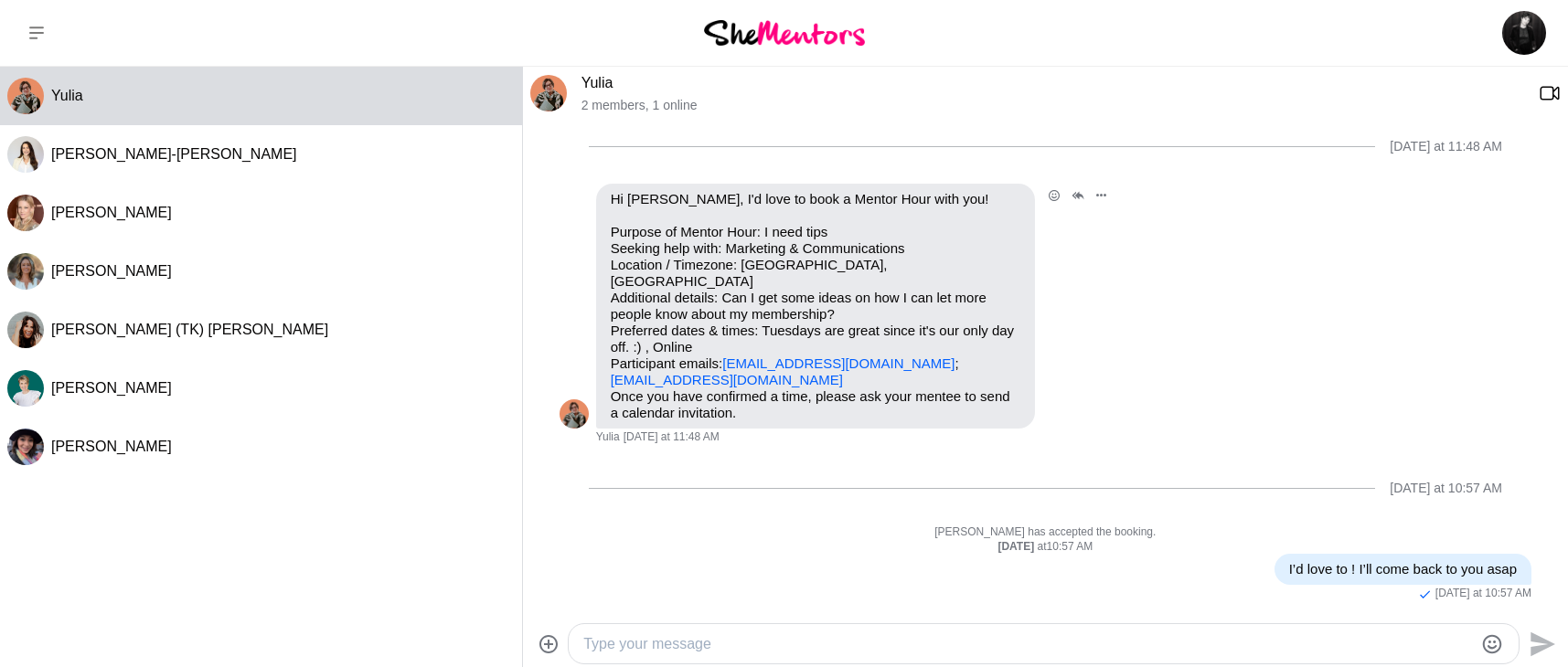
scroll to position [849, 0]
click at [767, 638] on textarea "Type your message" at bounding box center [1027, 644] width 889 height 22
click at [548, 642] on icon at bounding box center [548, 643] width 18 height 18
click at [0, 0] on input "File upload" at bounding box center [0, 0] width 0 height 0
click at [632, 645] on textarea "Hi" at bounding box center [1027, 644] width 889 height 22
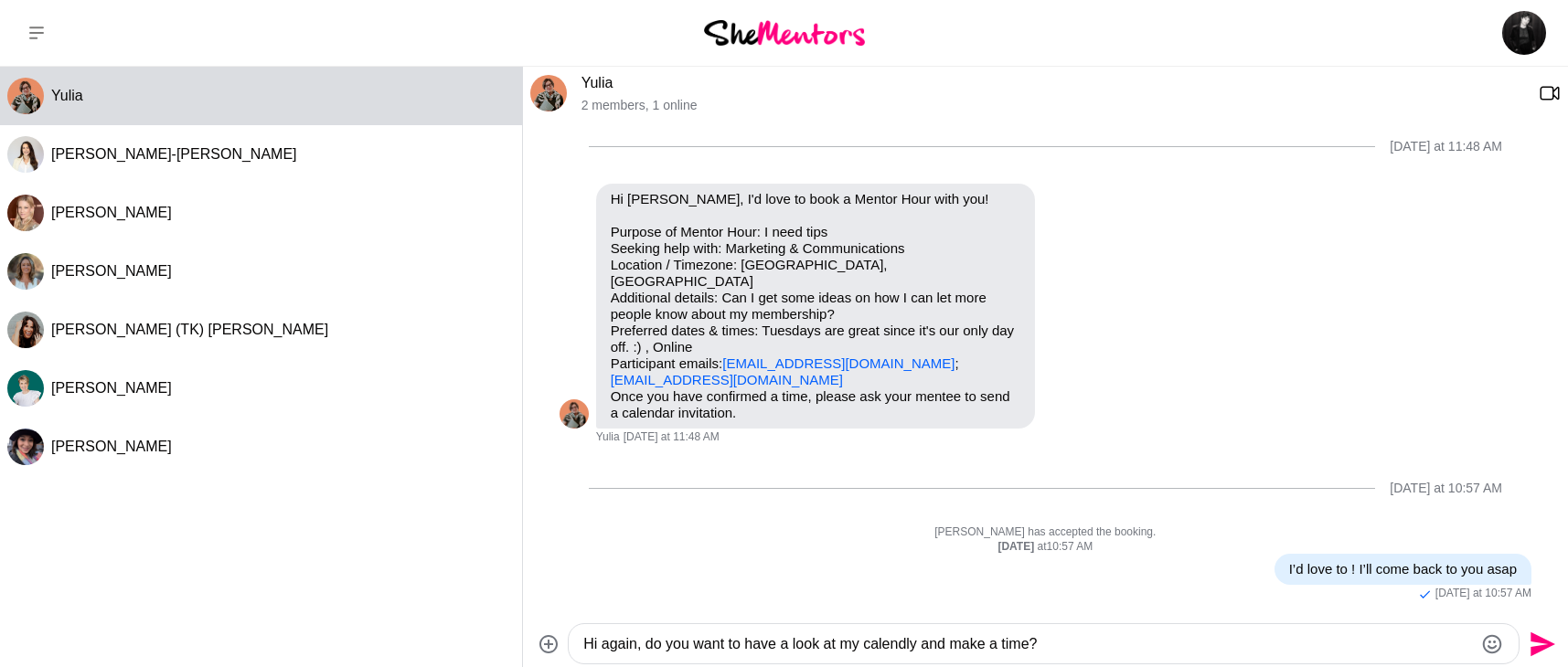
type textarea "Hi again, do you want to have a look at my calendly and make a time?"
